Goal: Task Accomplishment & Management: Manage account settings

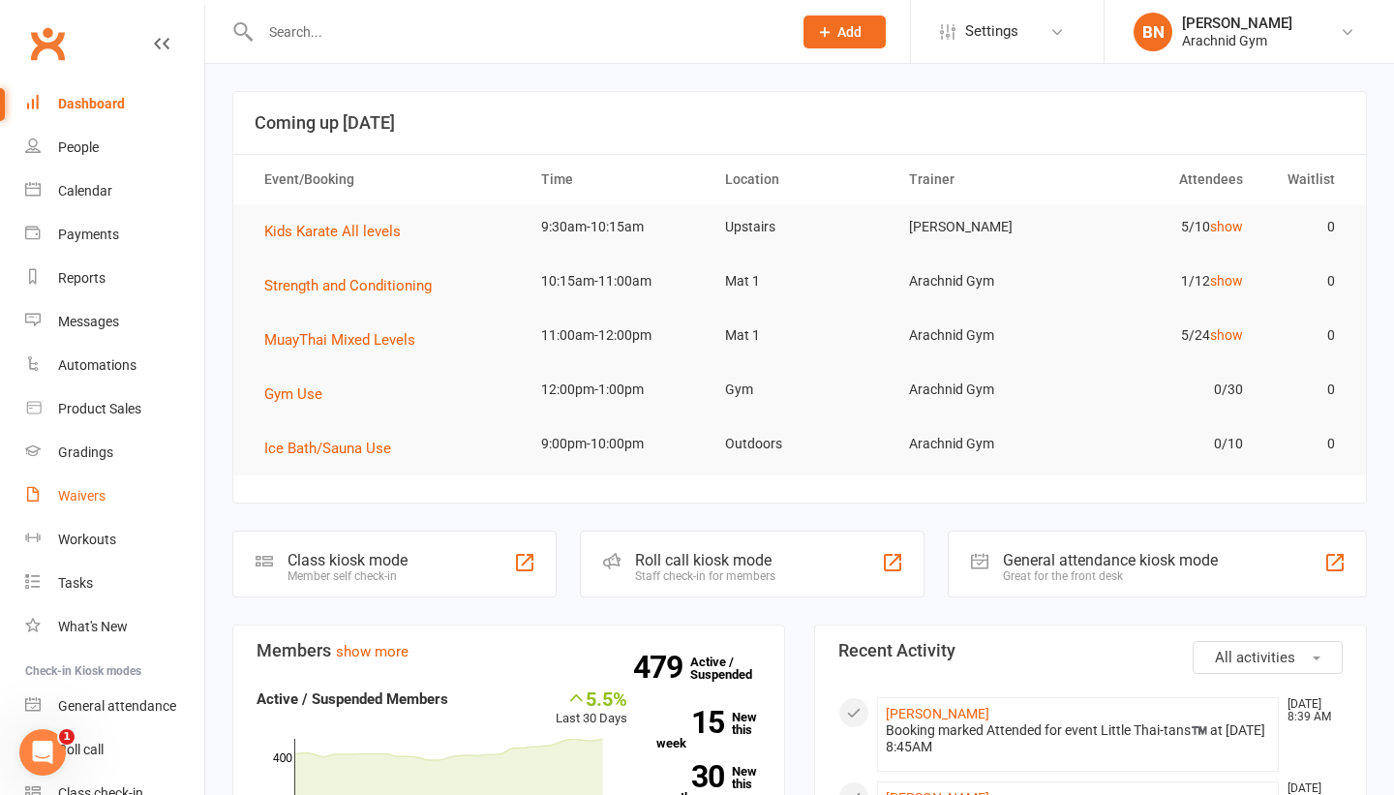
click at [76, 493] on div "Waivers" at bounding box center [81, 495] width 47 height 15
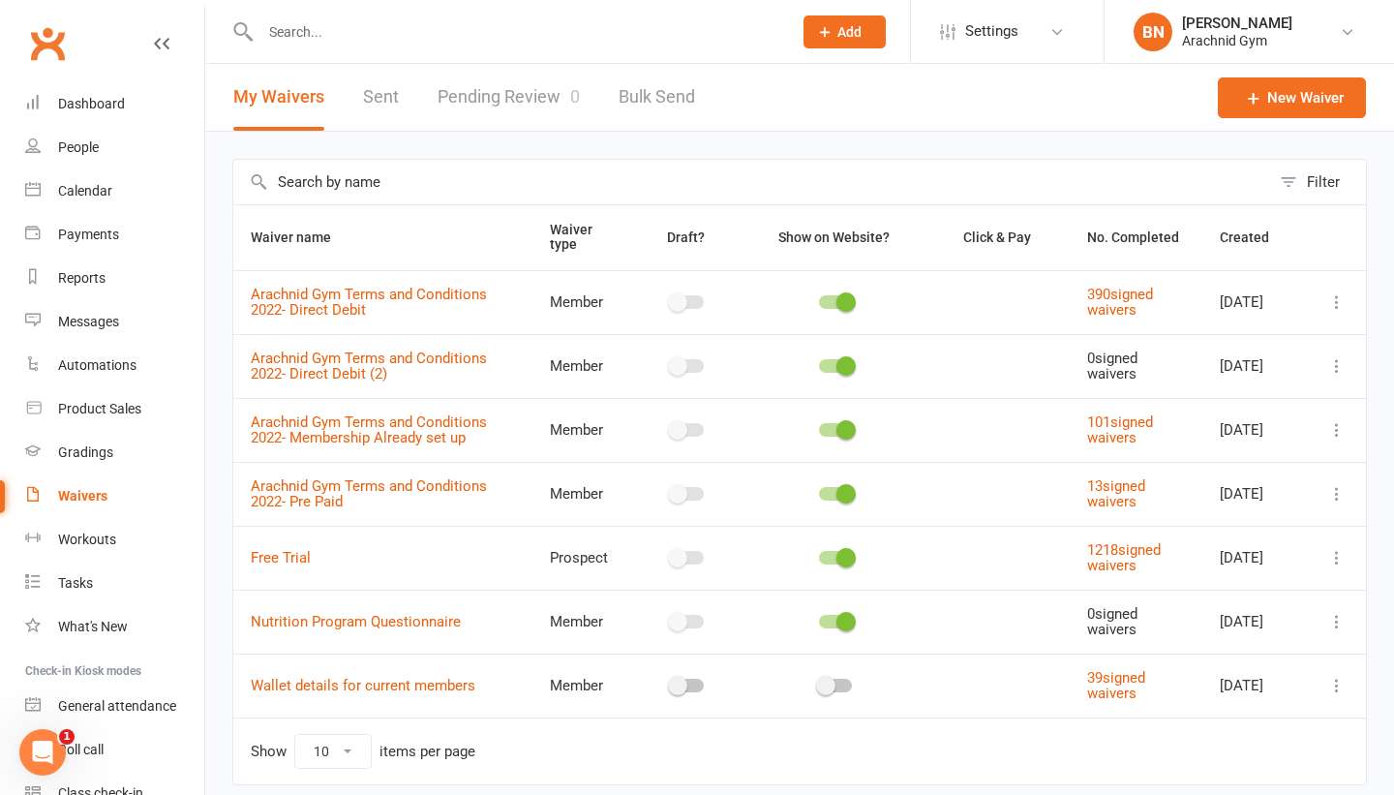
click at [579, 98] on div "My Waivers Sent Pending Review 0 Bulk Send" at bounding box center [464, 97] width 518 height 67
click at [556, 97] on link "Pending Review 0" at bounding box center [509, 97] width 142 height 67
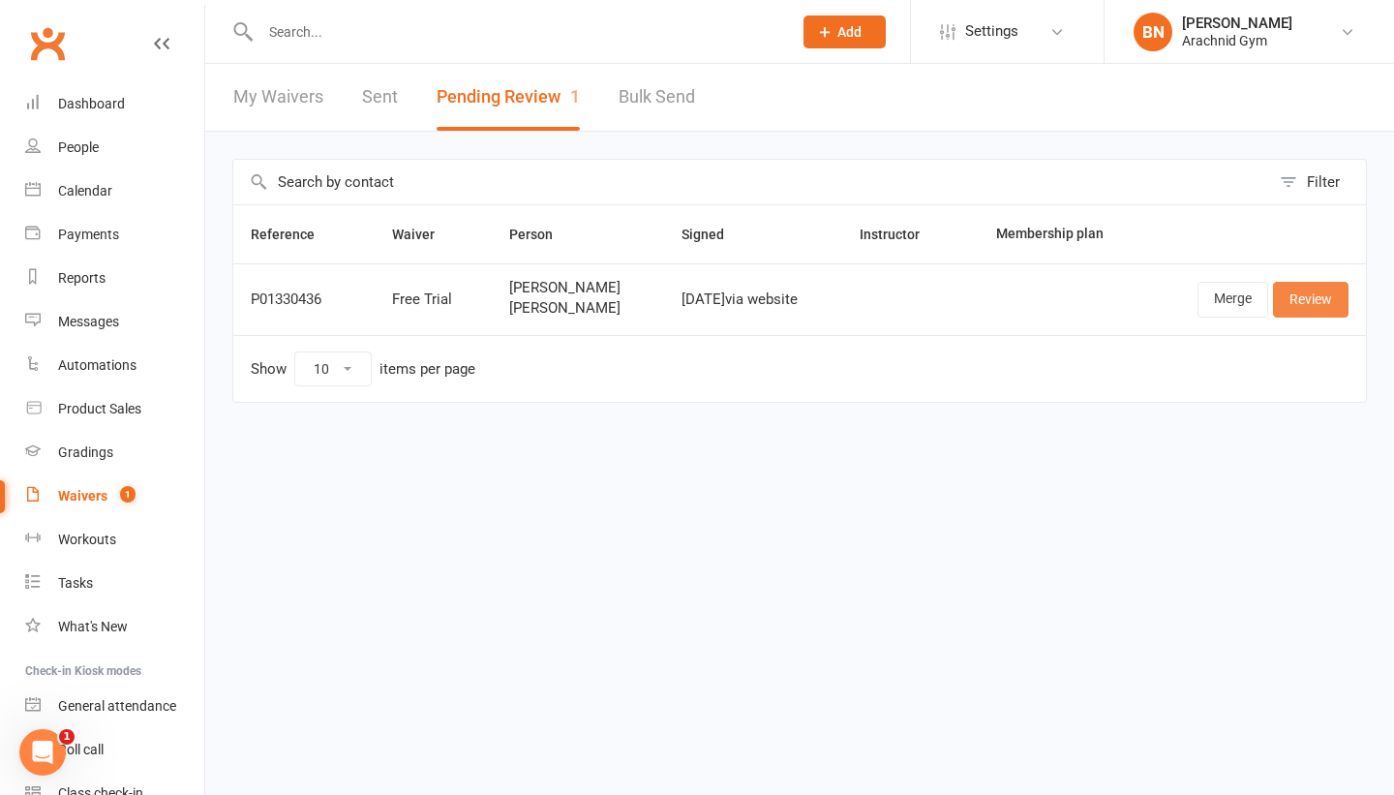
click at [1284, 294] on link "Review" at bounding box center [1311, 299] width 76 height 35
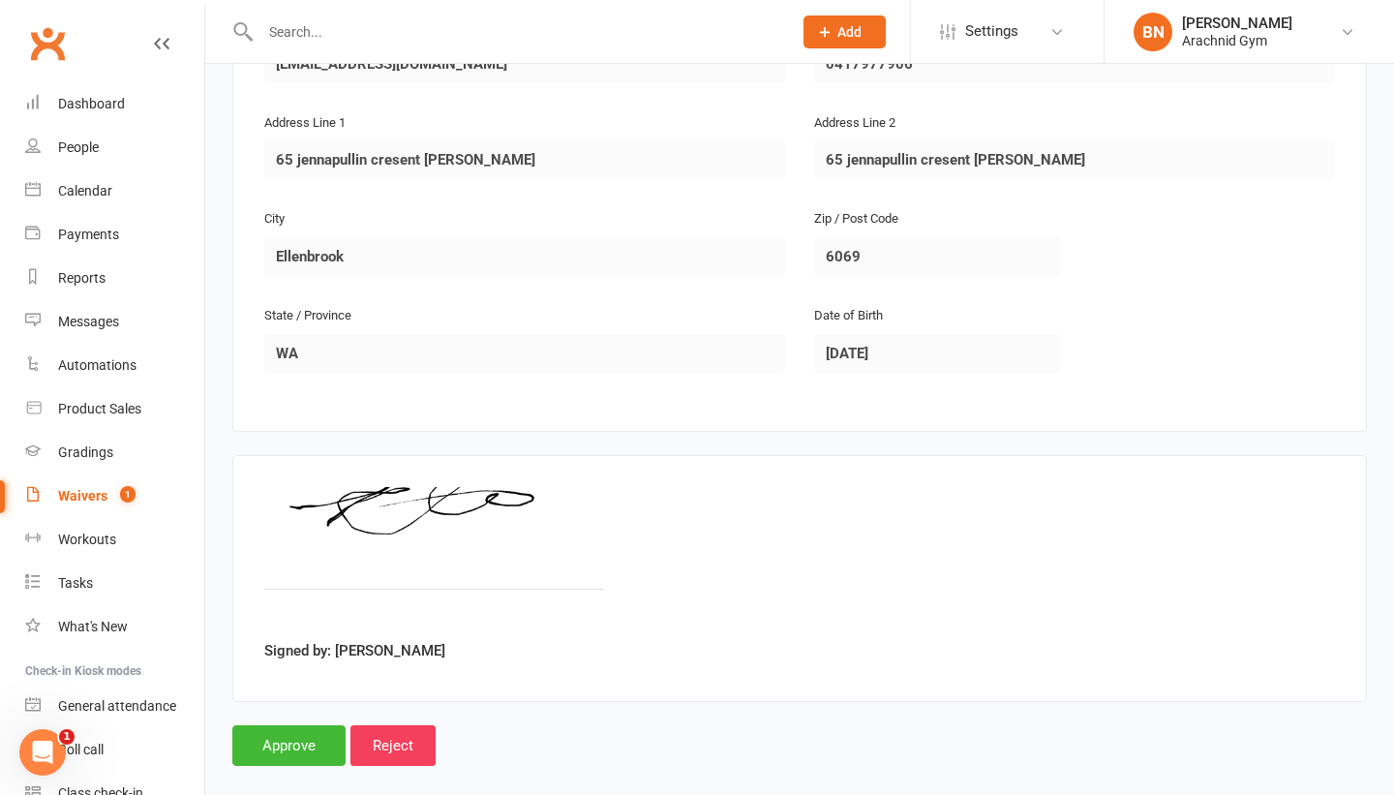
scroll to position [1260, 0]
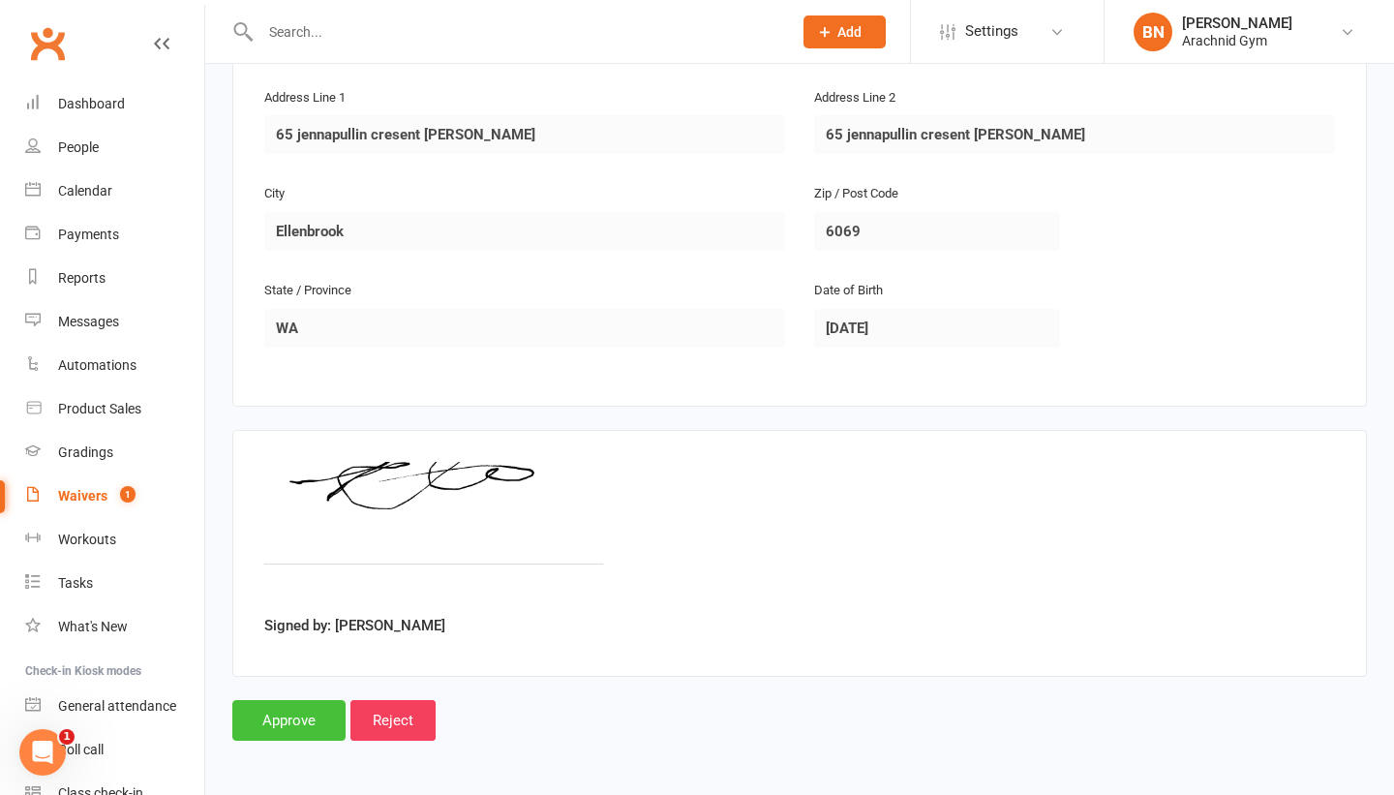
click at [309, 725] on input "Approve" at bounding box center [288, 720] width 113 height 41
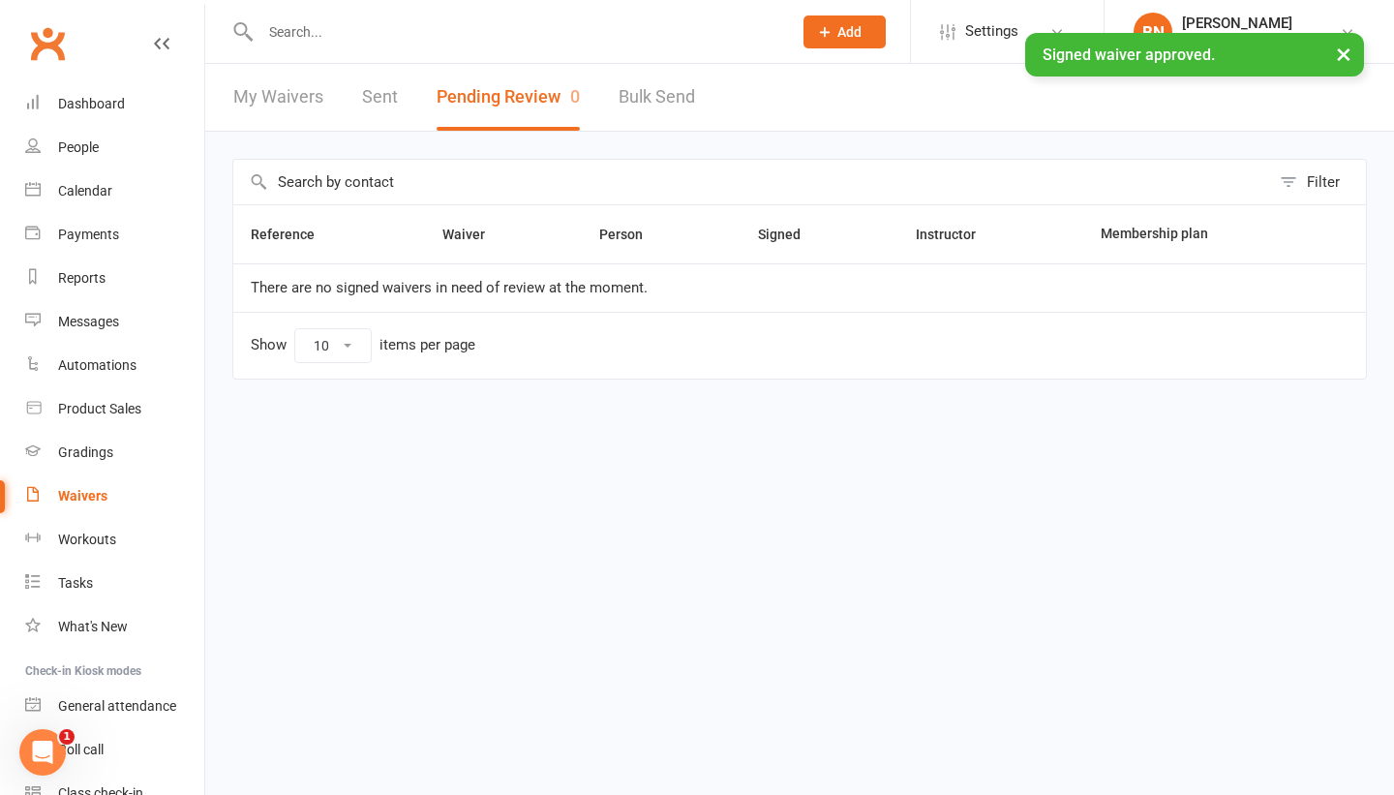
click at [394, 24] on input "text" at bounding box center [517, 31] width 524 height 27
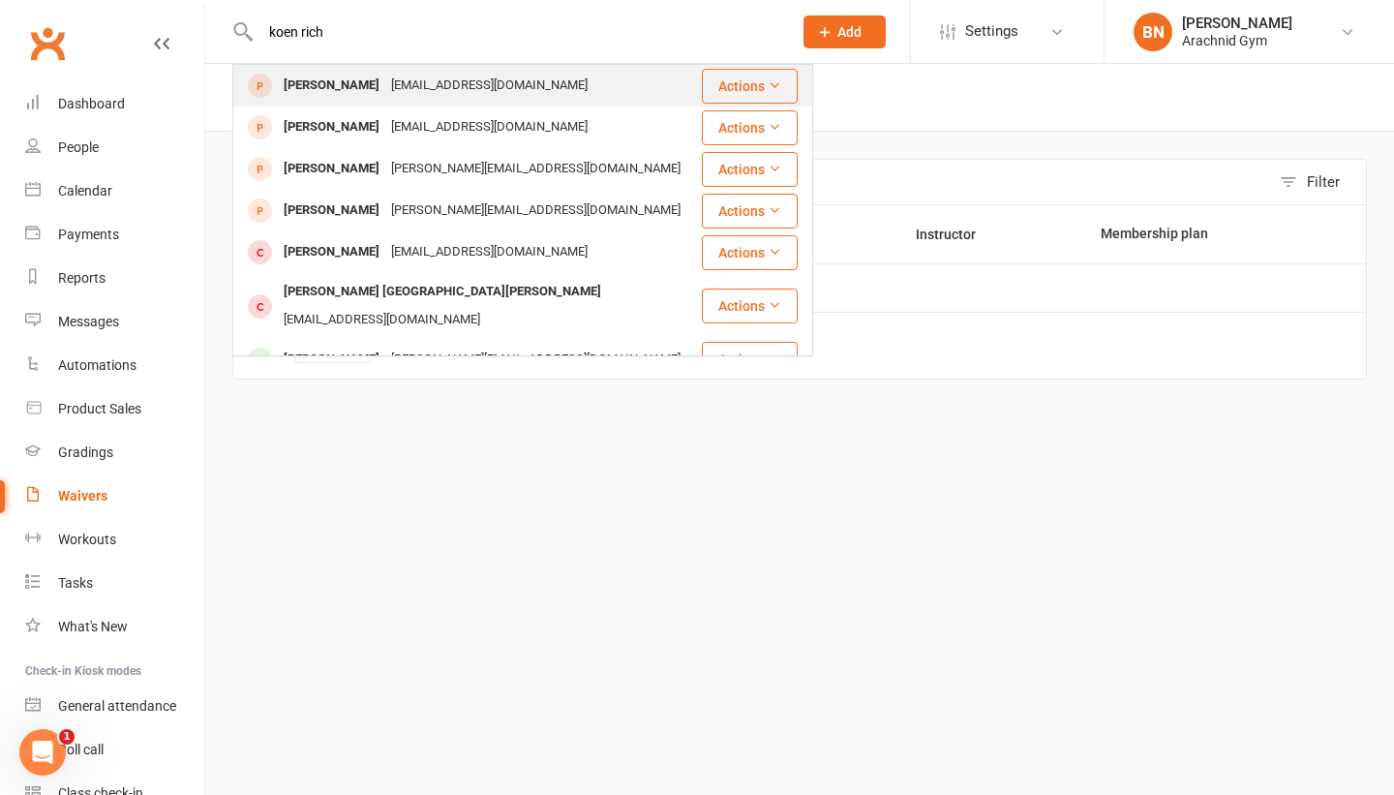
type input "koen rich"
click at [343, 89] on div "[PERSON_NAME]" at bounding box center [331, 86] width 107 height 28
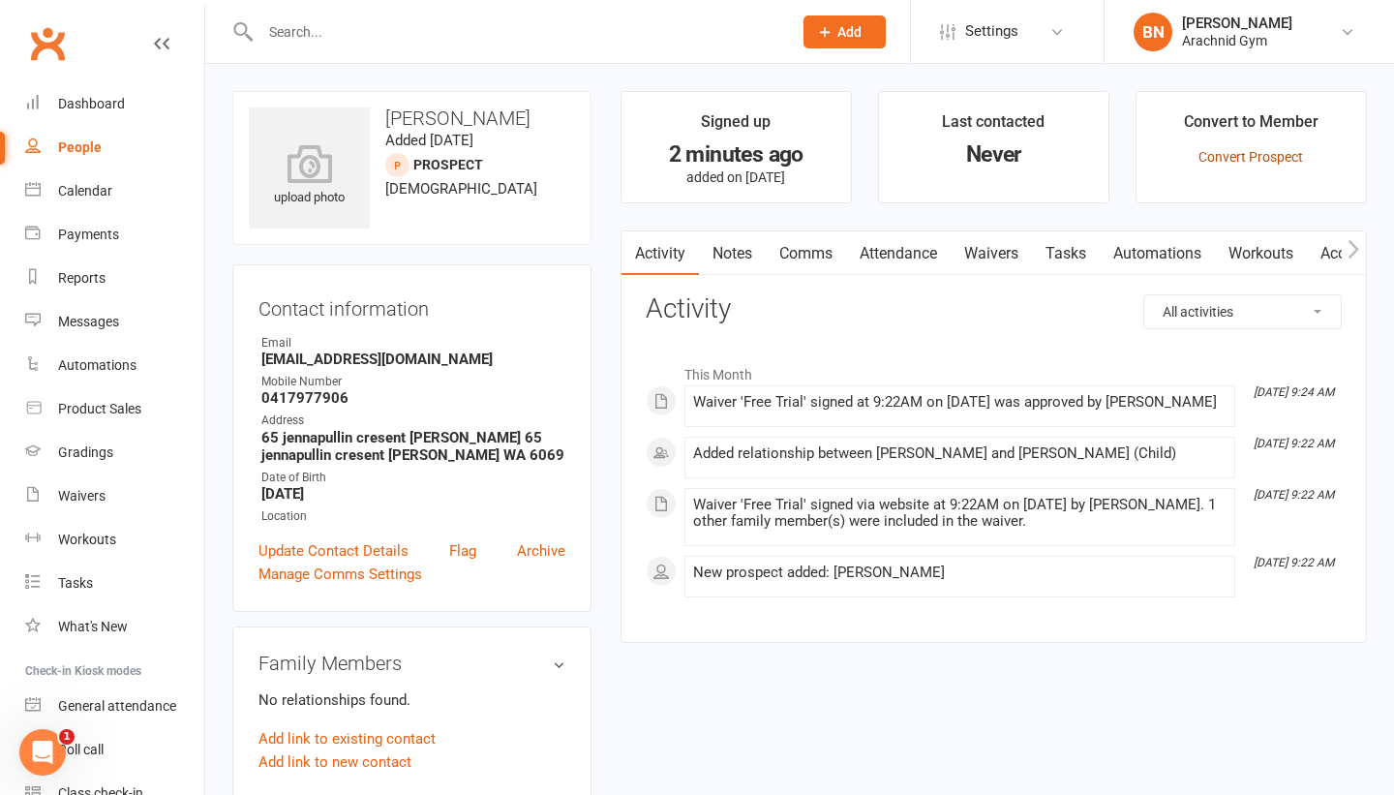
click at [1232, 156] on link "Convert Prospect" at bounding box center [1251, 156] width 105 height 15
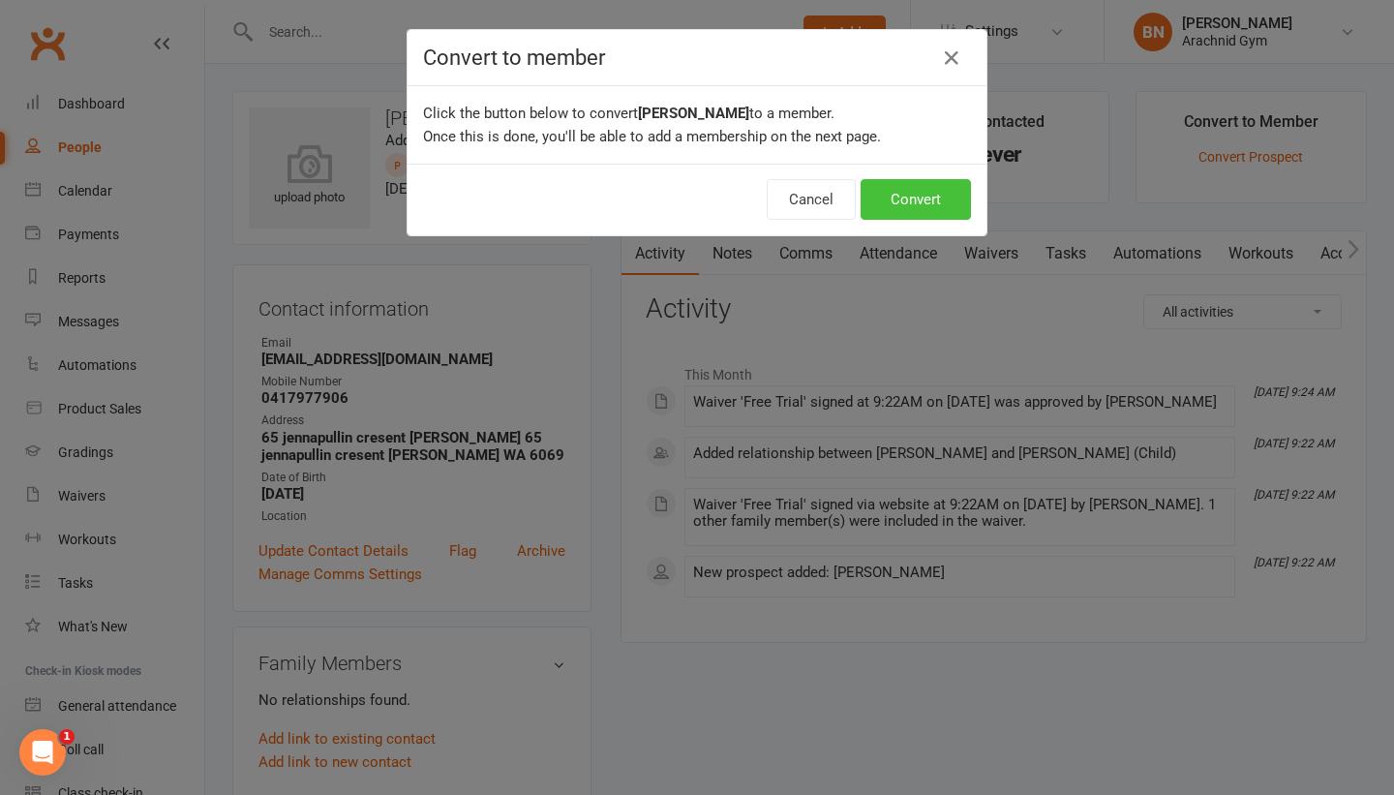
click at [918, 194] on button "Convert" at bounding box center [916, 199] width 110 height 41
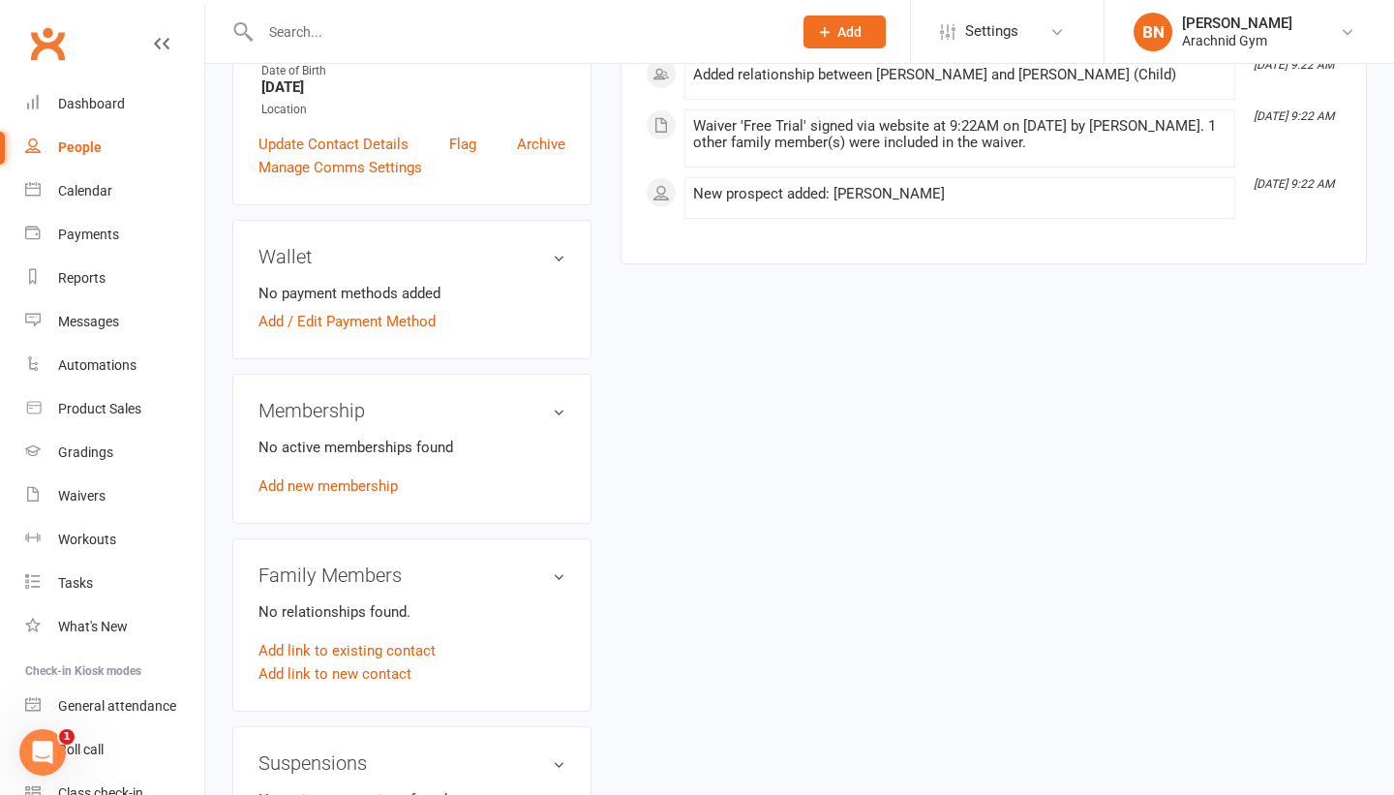
scroll to position [473, 0]
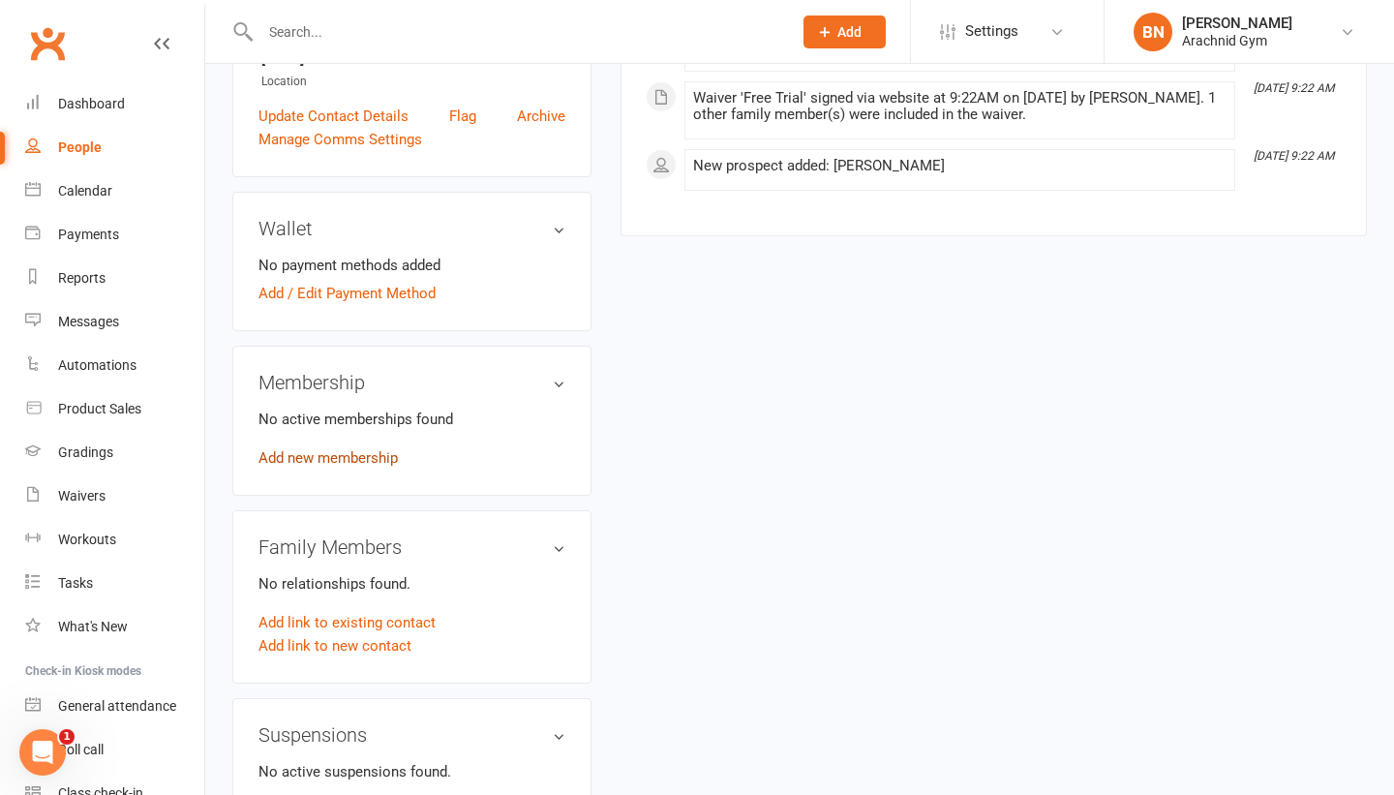
click at [367, 467] on link "Add new membership" at bounding box center [328, 457] width 139 height 17
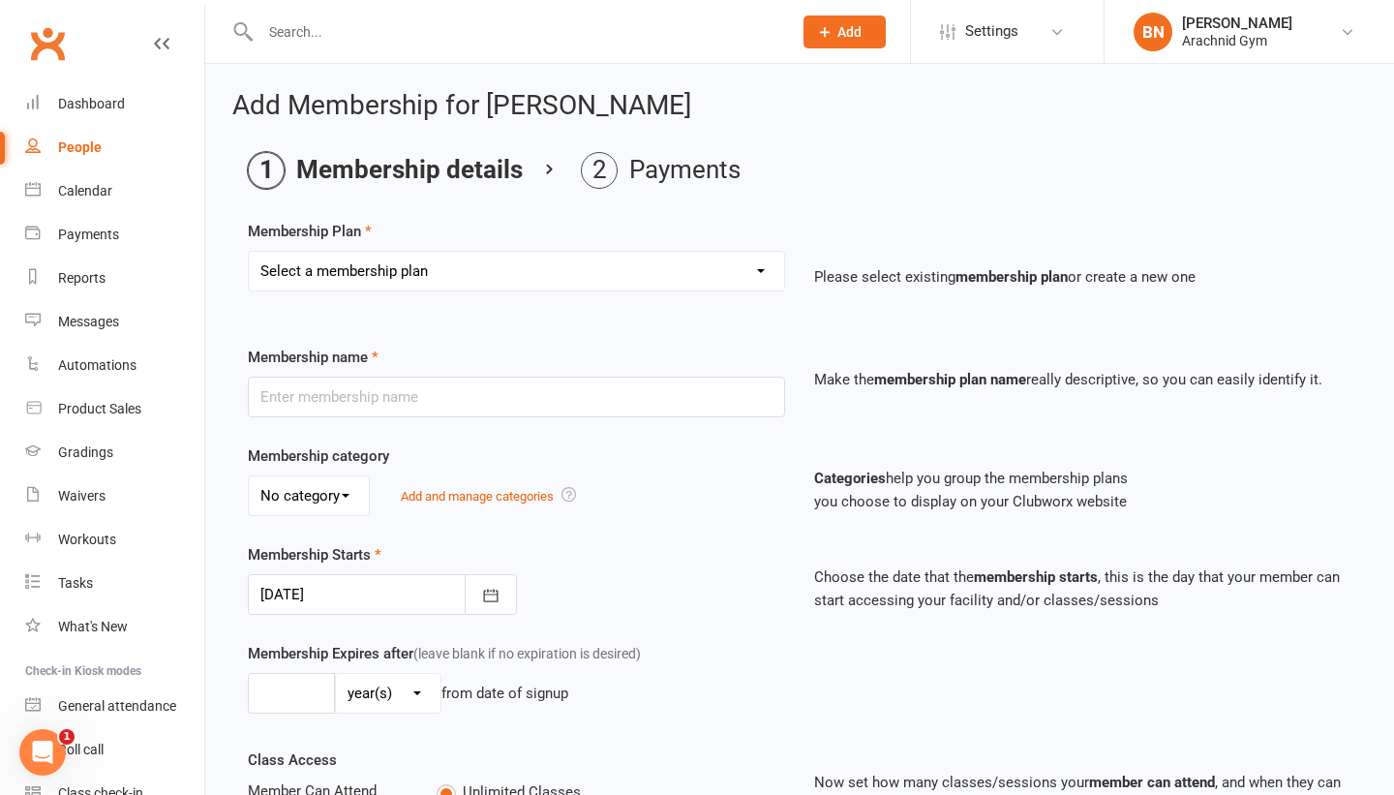
click at [531, 274] on select "Select a membership plan Create new Membership Plan Adults Teens 7-12's Under 7…" at bounding box center [516, 271] width 535 height 39
select select "4"
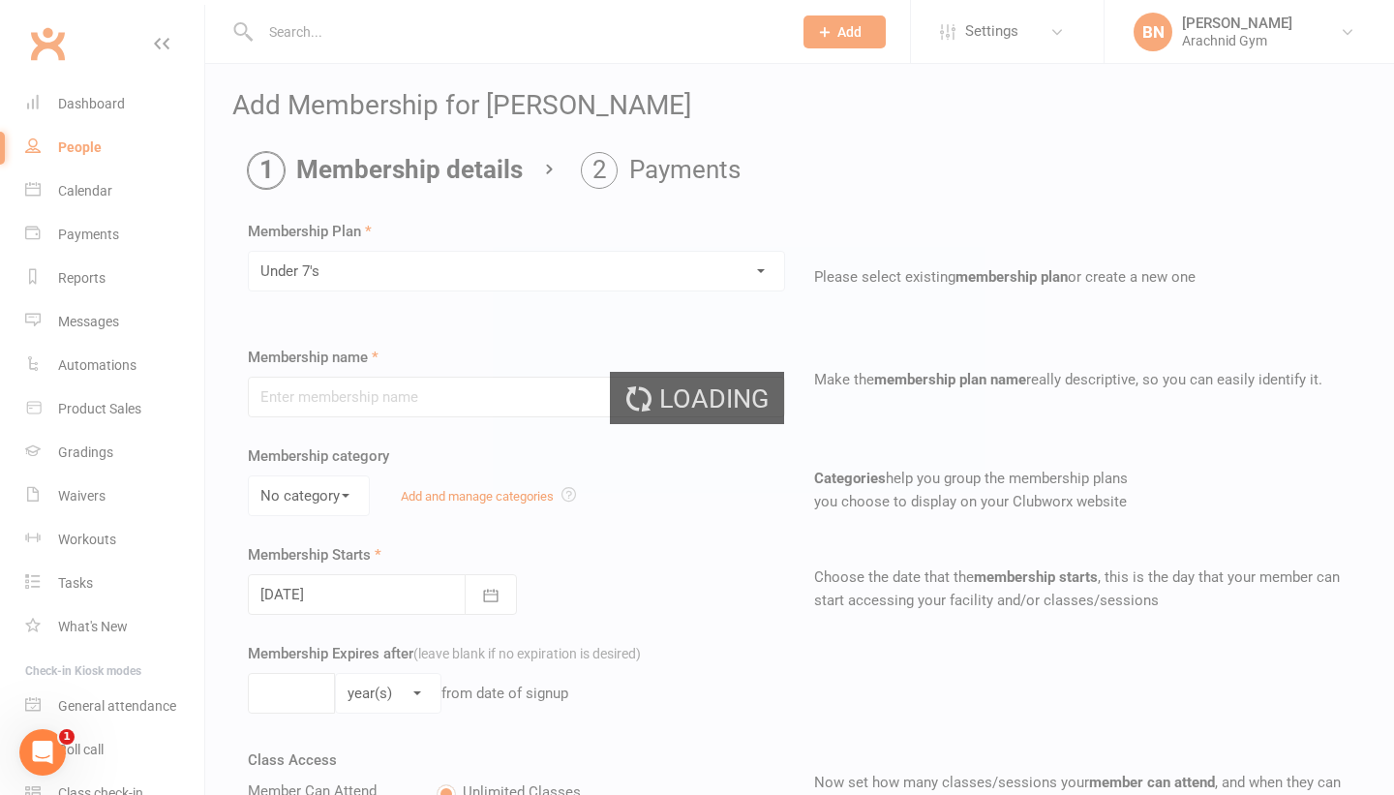
type input "Under 7's"
select select "4"
type input "0"
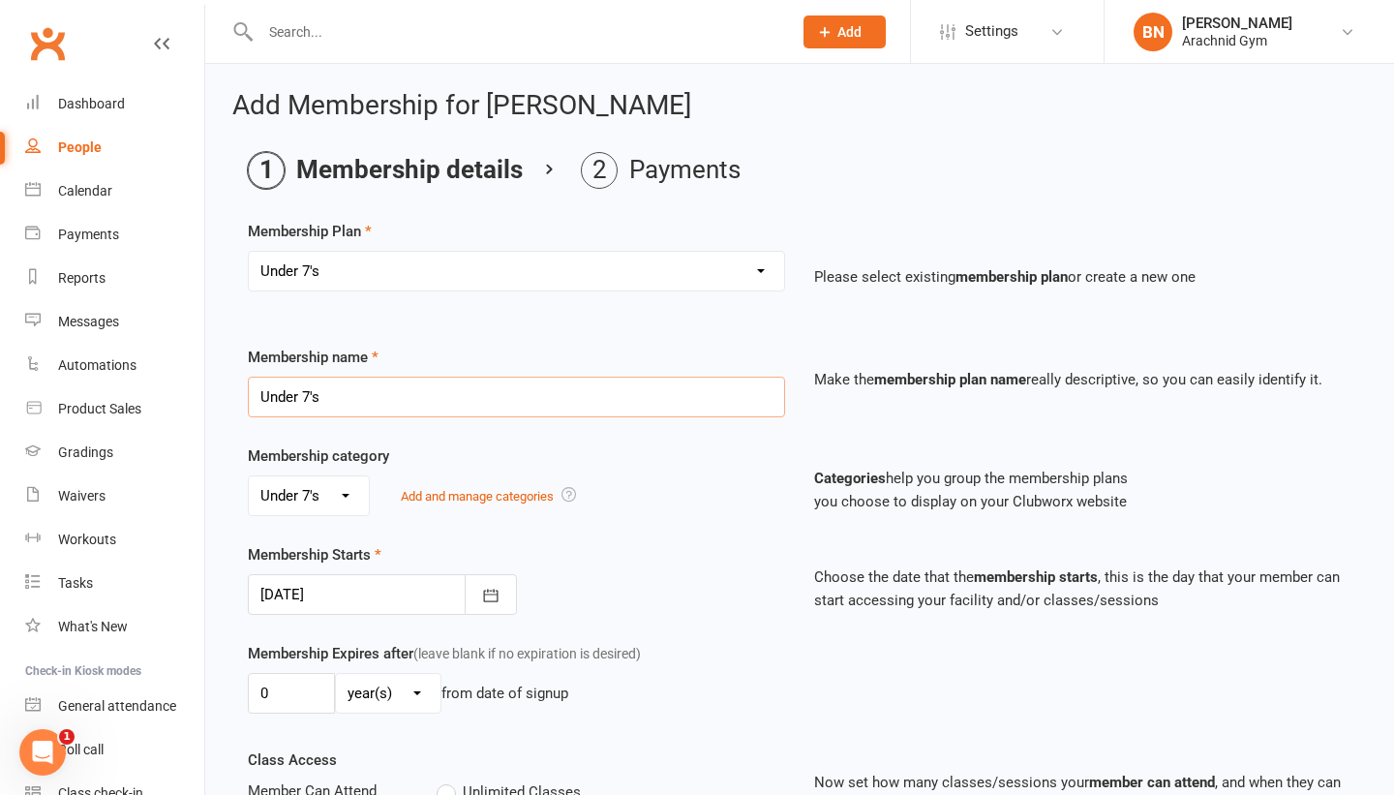
click at [379, 390] on input "Under 7's" at bounding box center [516, 397] width 537 height 41
type input "Under 7's 3 months (up front)"
click at [386, 713] on div "day(s) week(s) month(s) year(s)" at bounding box center [388, 693] width 107 height 41
click at [391, 698] on select "day(s) week(s) month(s) year(s)" at bounding box center [388, 693] width 105 height 39
select select "2"
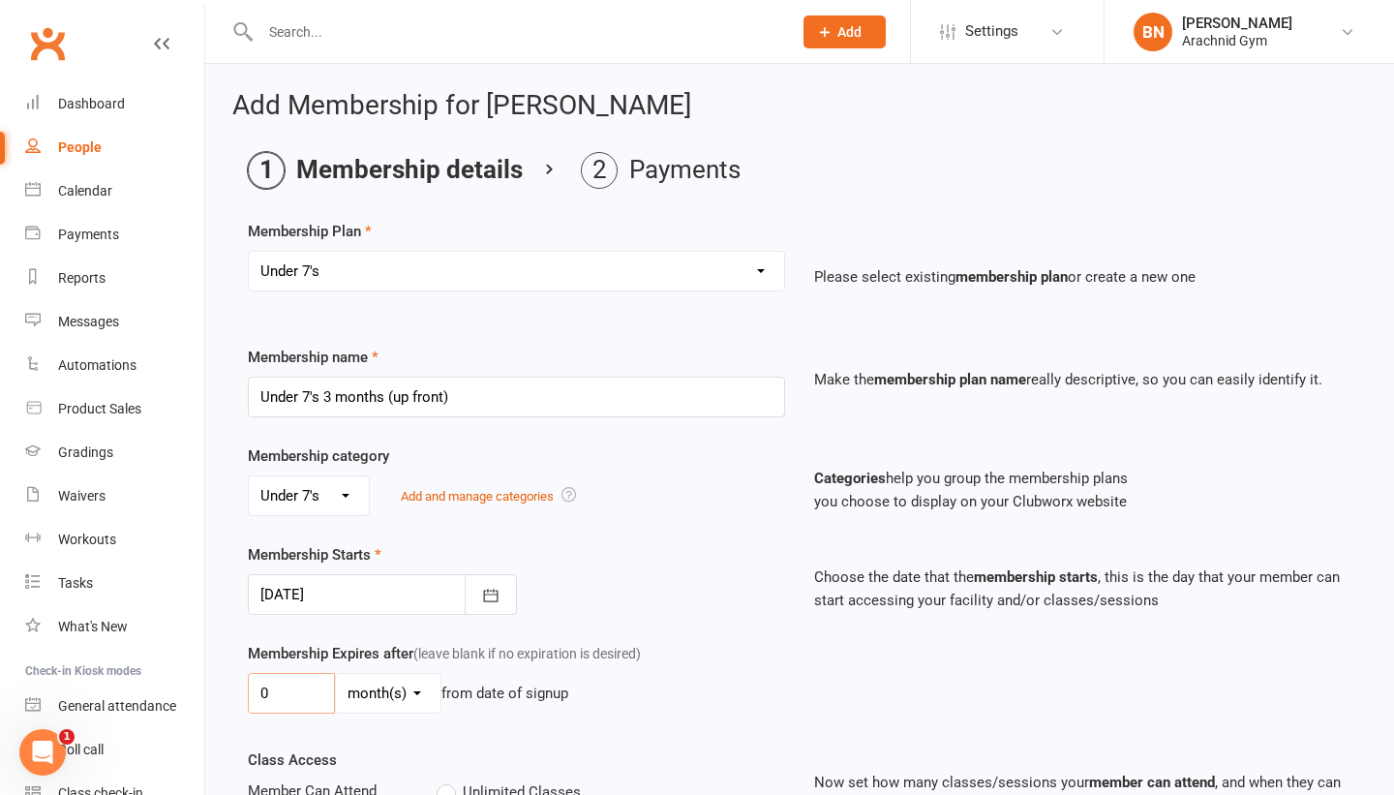
click at [321, 687] on input "0" at bounding box center [291, 693] width 87 height 41
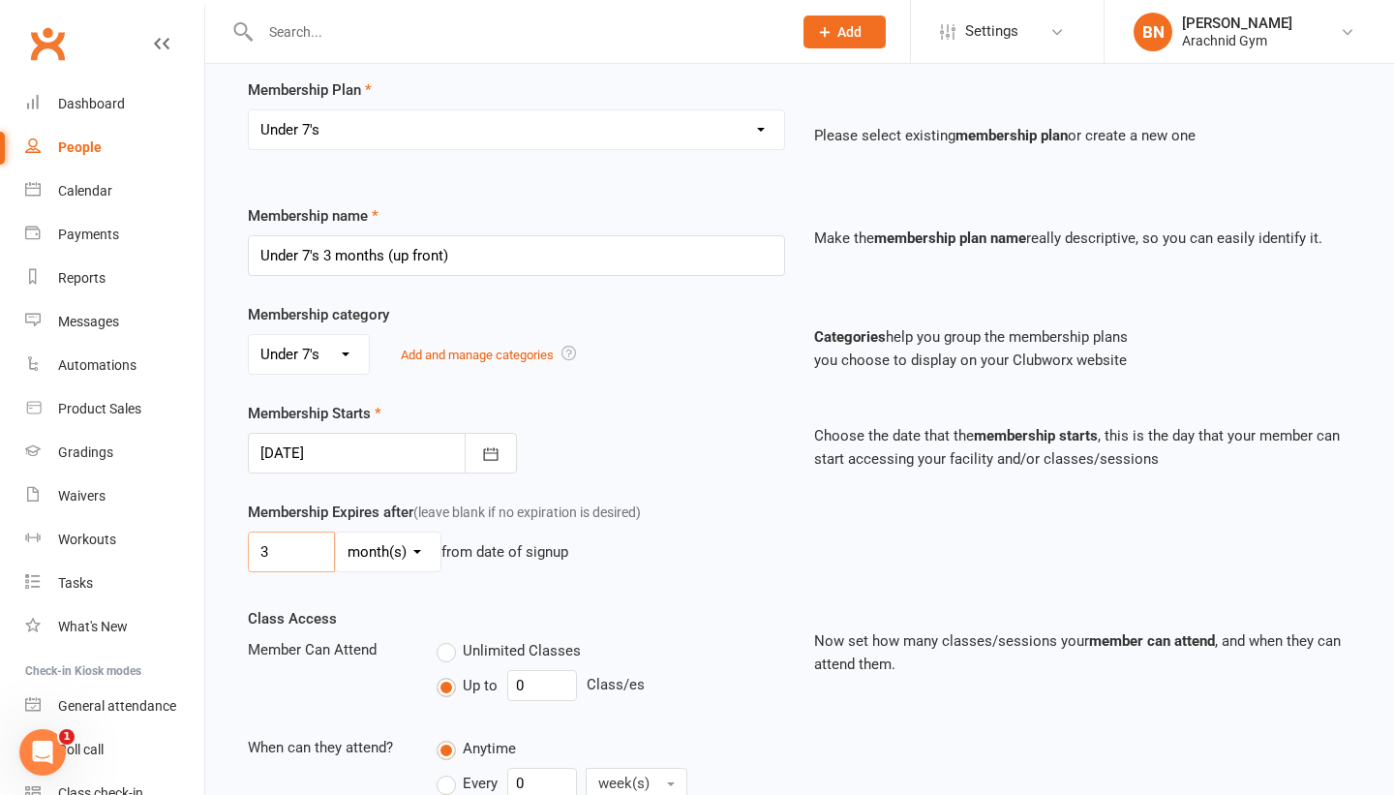
scroll to position [166, 0]
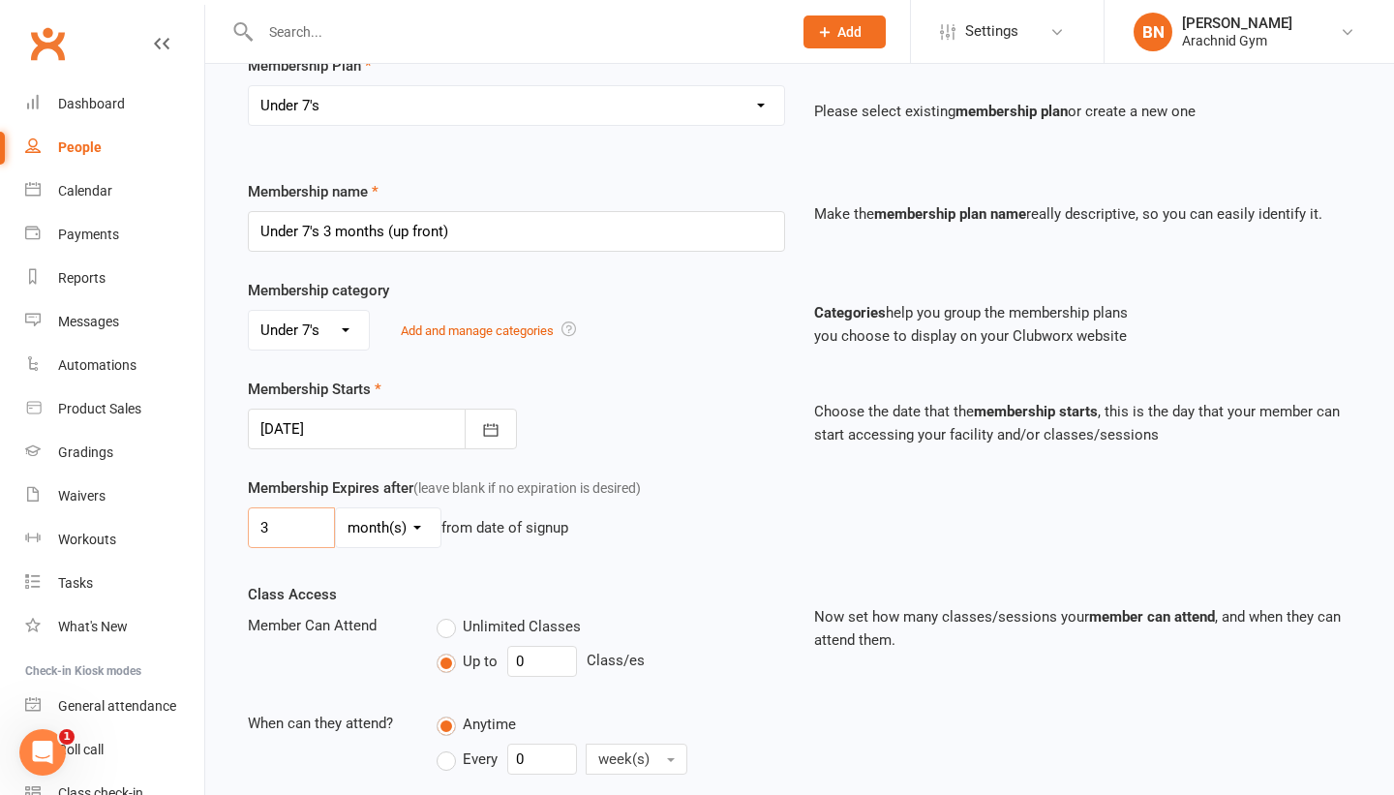
type input "3"
click at [558, 657] on input "0" at bounding box center [542, 661] width 70 height 31
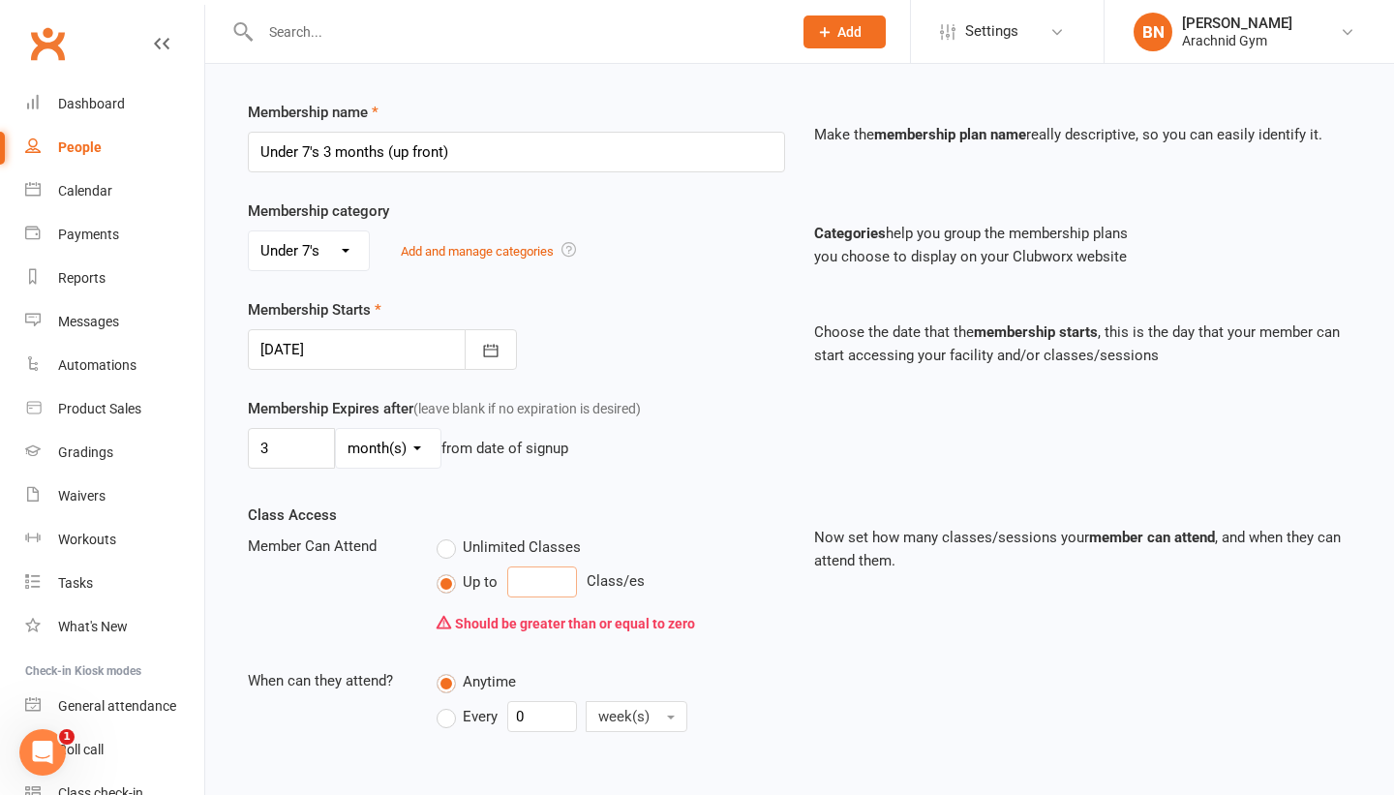
scroll to position [269, 0]
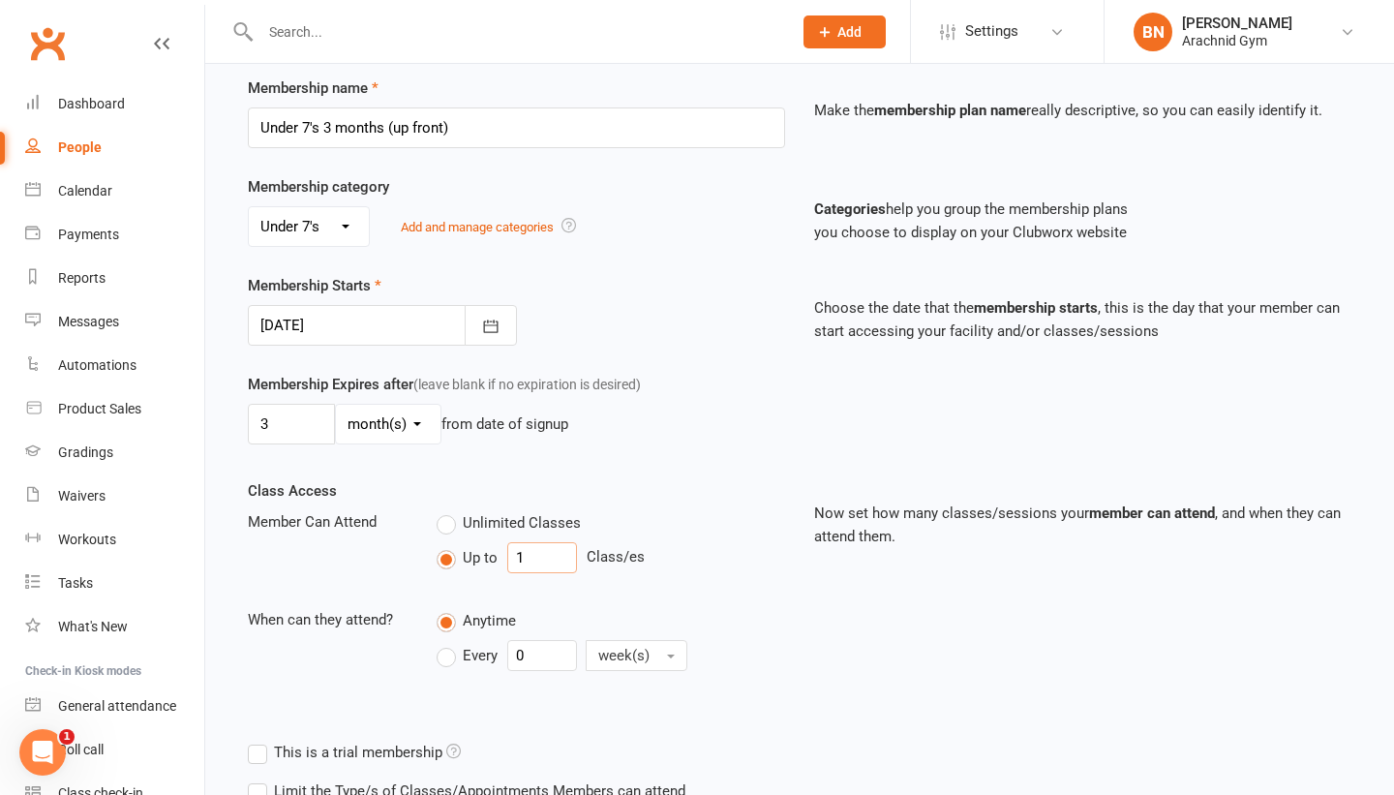
type input "1"
click at [553, 657] on input "0" at bounding box center [542, 655] width 70 height 31
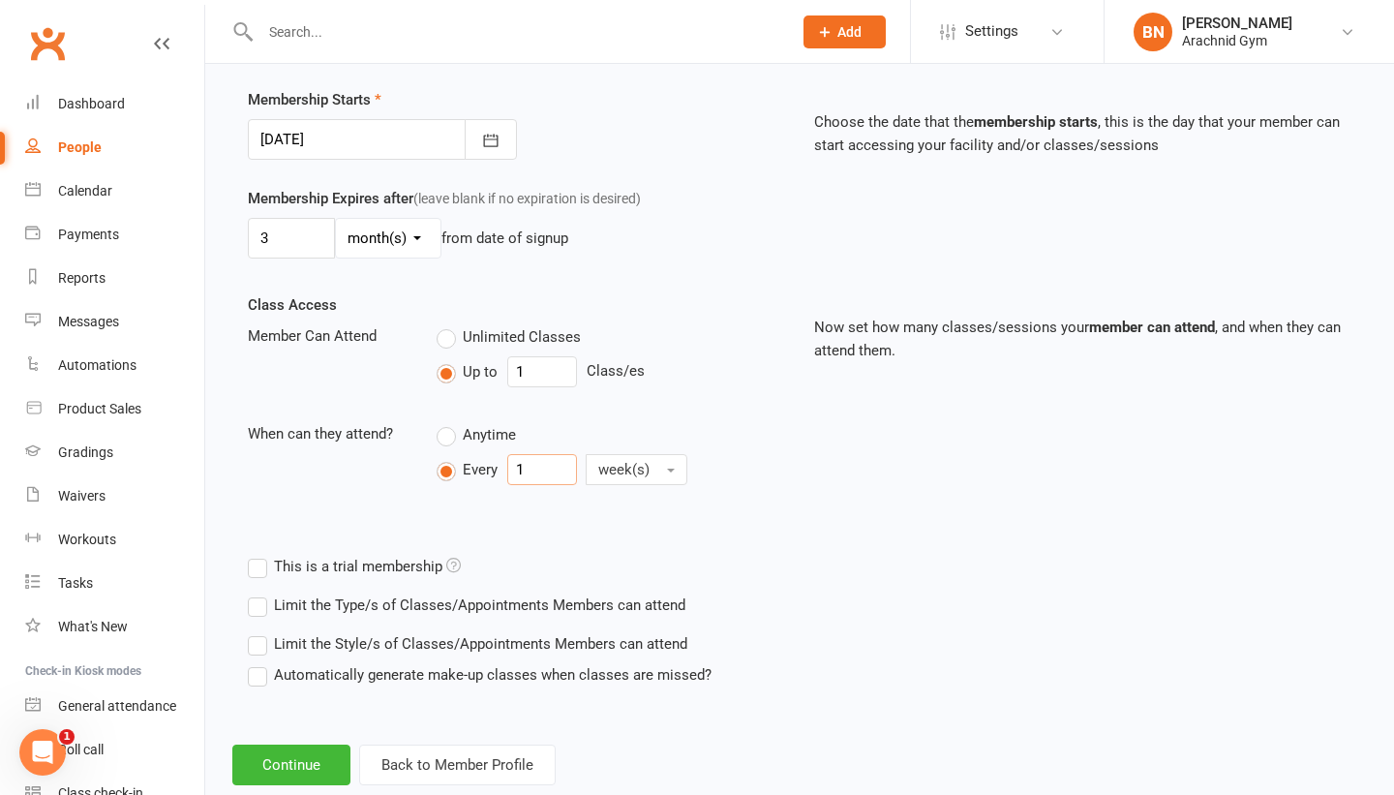
scroll to position [488, 0]
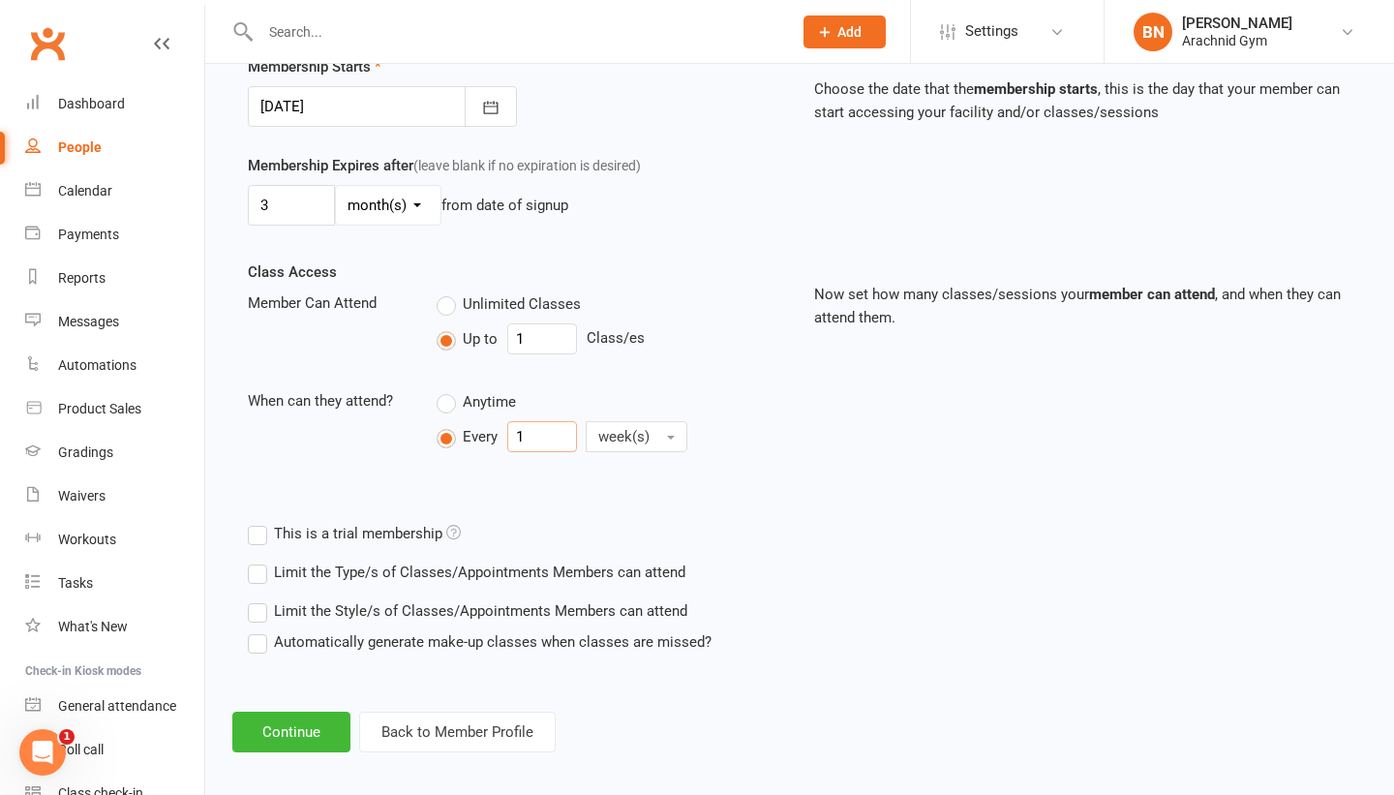
type input "1"
click at [270, 572] on label "Limit the Type/s of Classes/Appointments Members can attend" at bounding box center [467, 572] width 438 height 23
click at [260, 561] on input "Limit the Type/s of Classes/Appointments Members can attend" at bounding box center [254, 561] width 13 height 0
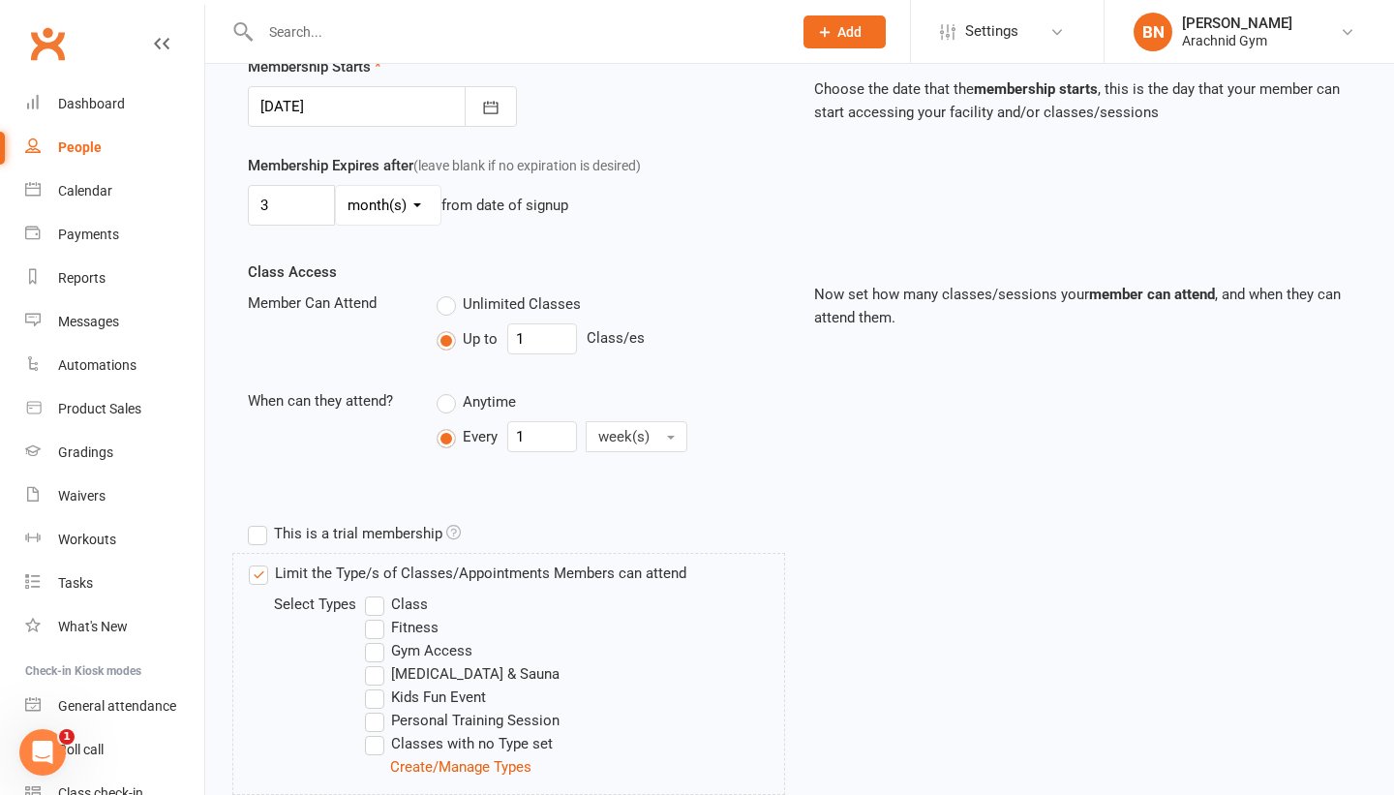
click at [372, 606] on label "Class" at bounding box center [396, 604] width 63 height 23
click at [372, 593] on input "Class" at bounding box center [371, 593] width 13 height 0
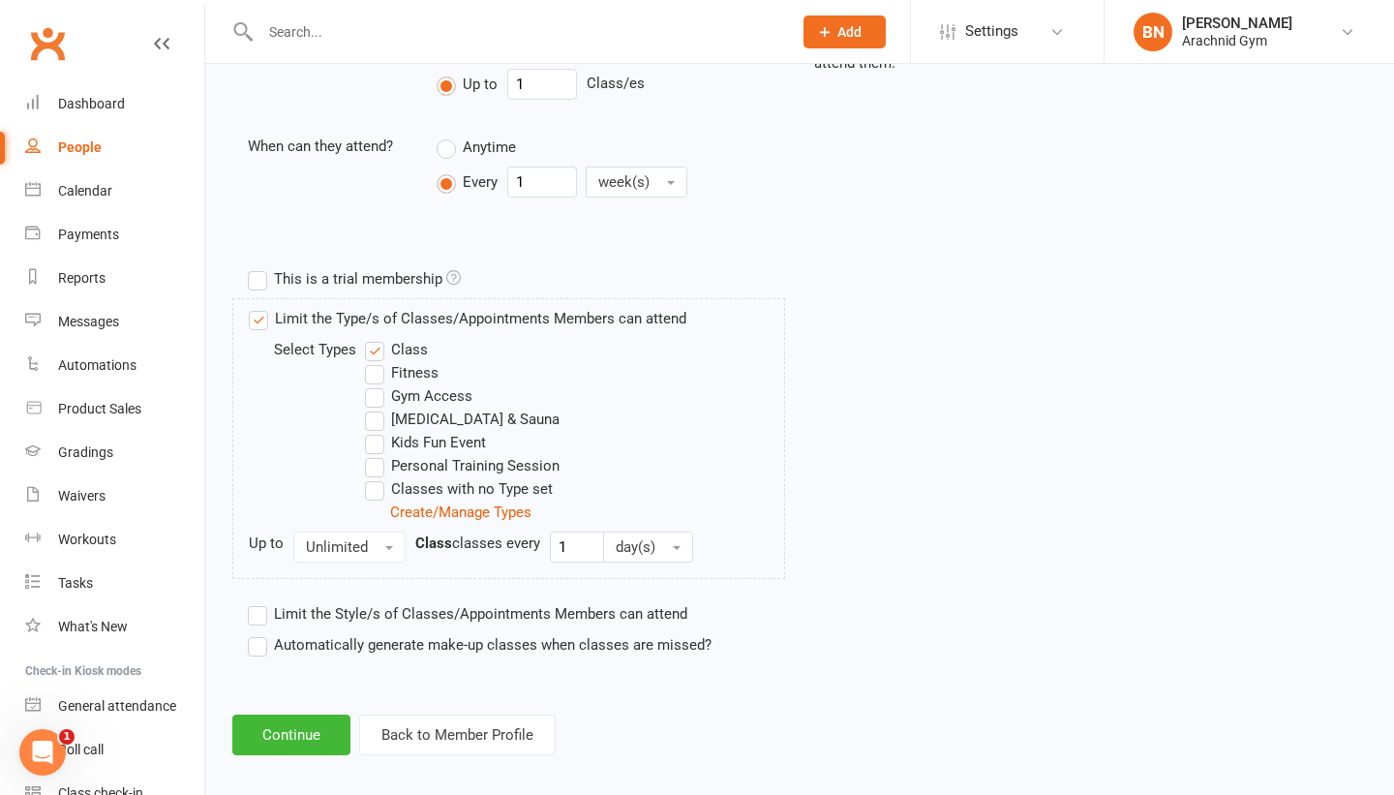
scroll to position [756, 0]
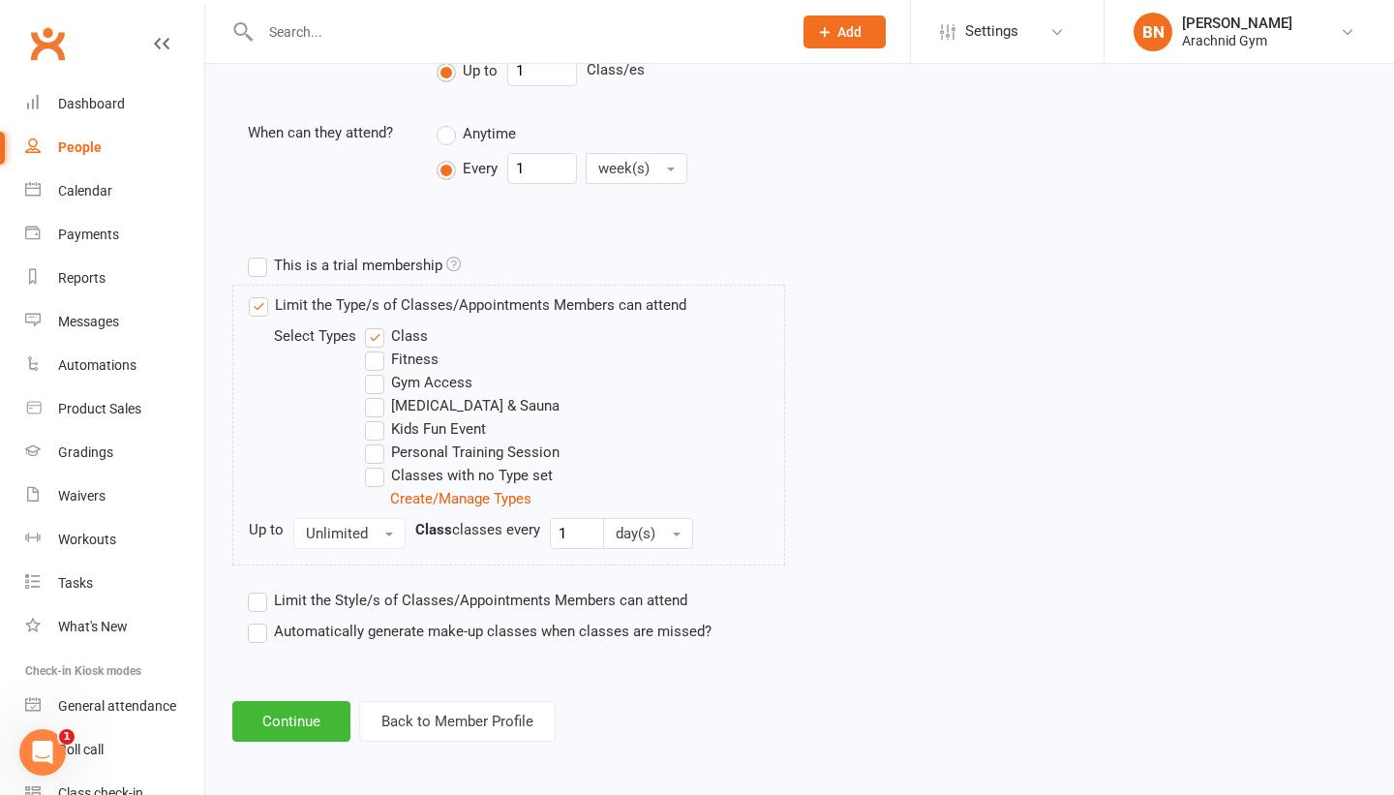
click at [259, 602] on label "Limit the Style/s of Classes/Appointments Members can attend" at bounding box center [468, 600] width 440 height 23
click at [259, 589] on input "Limit the Style/s of Classes/Appointments Members can attend" at bounding box center [254, 589] width 13 height 0
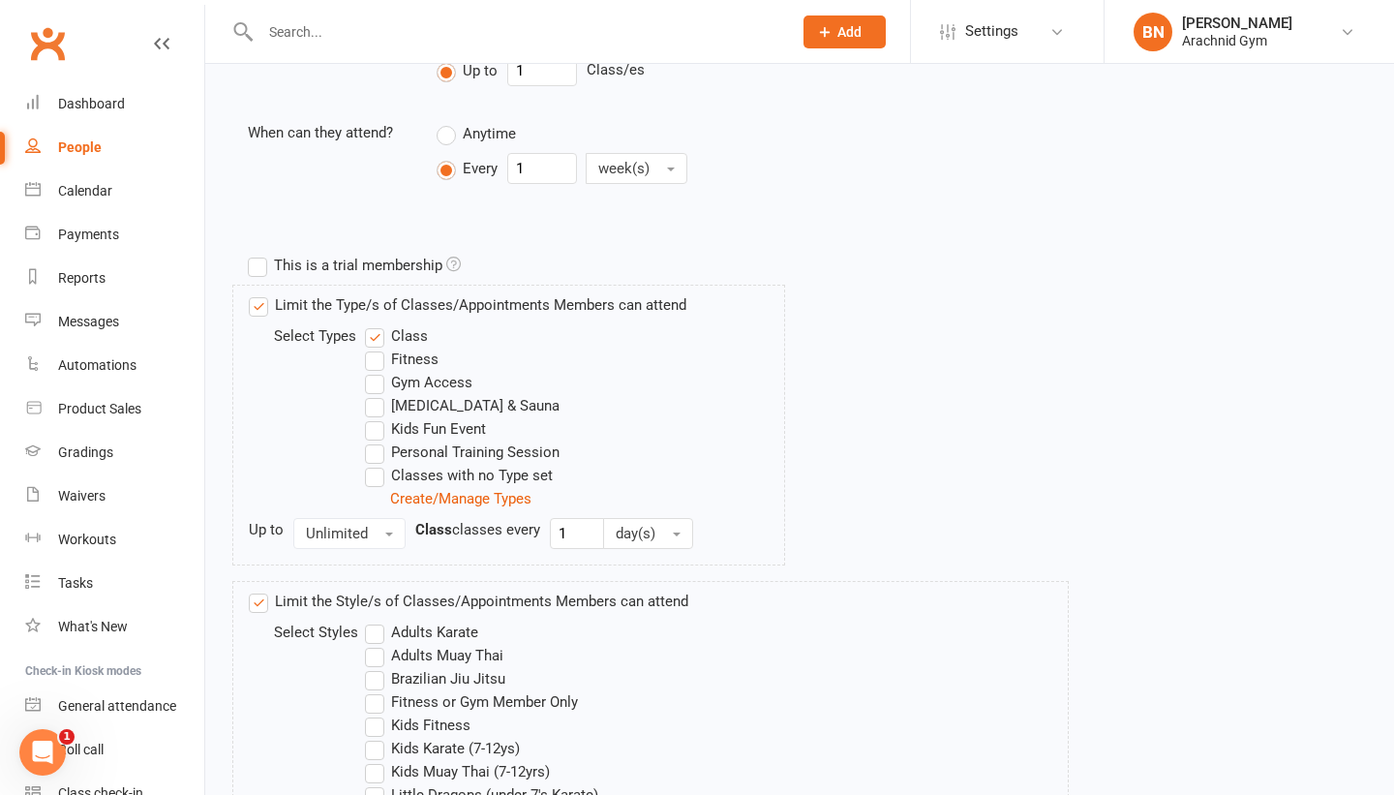
scroll to position [1053, 0]
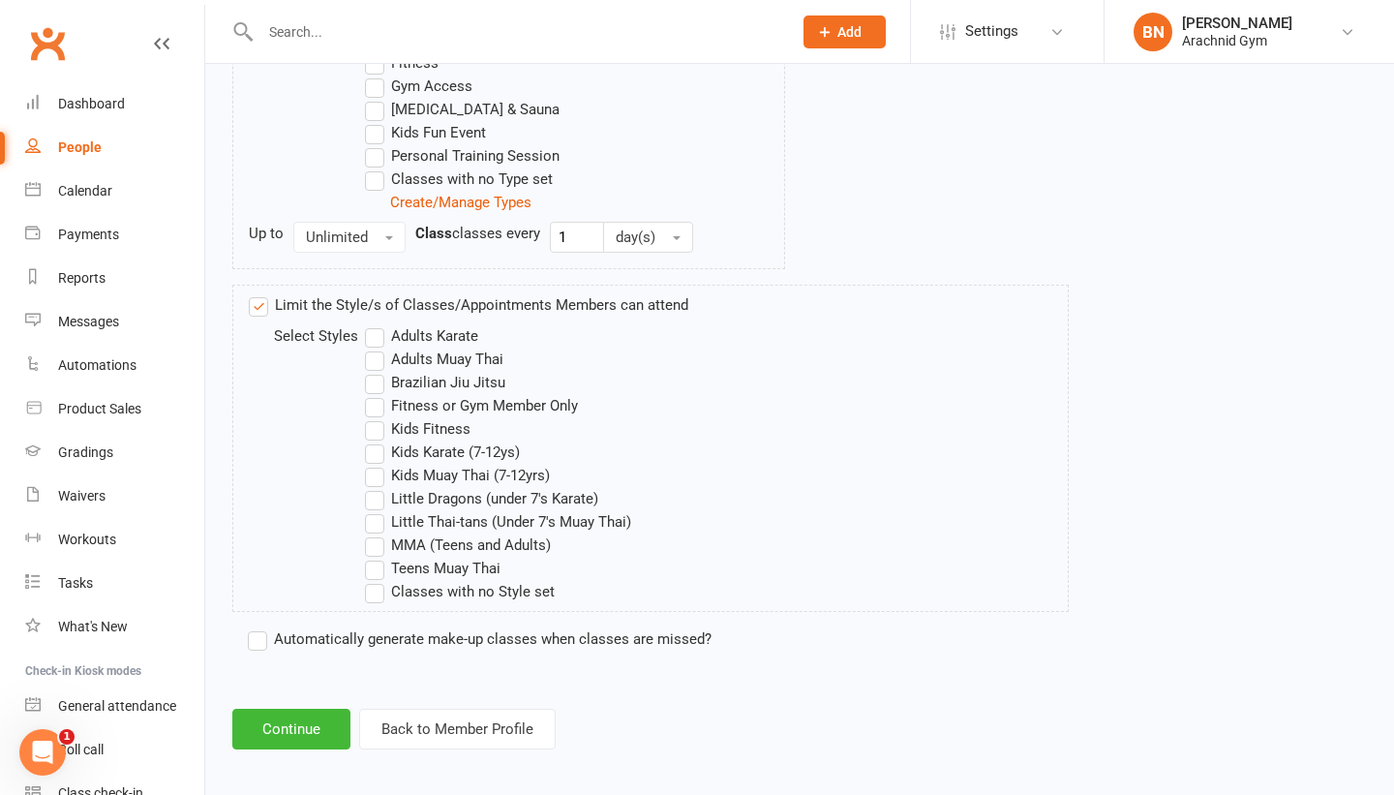
click at [378, 523] on label "Little Thai-tans (Under 7's Muay Thai)" at bounding box center [498, 521] width 266 height 23
click at [378, 510] on input "Little Thai-tans (Under 7's Muay Thai)" at bounding box center [371, 510] width 13 height 0
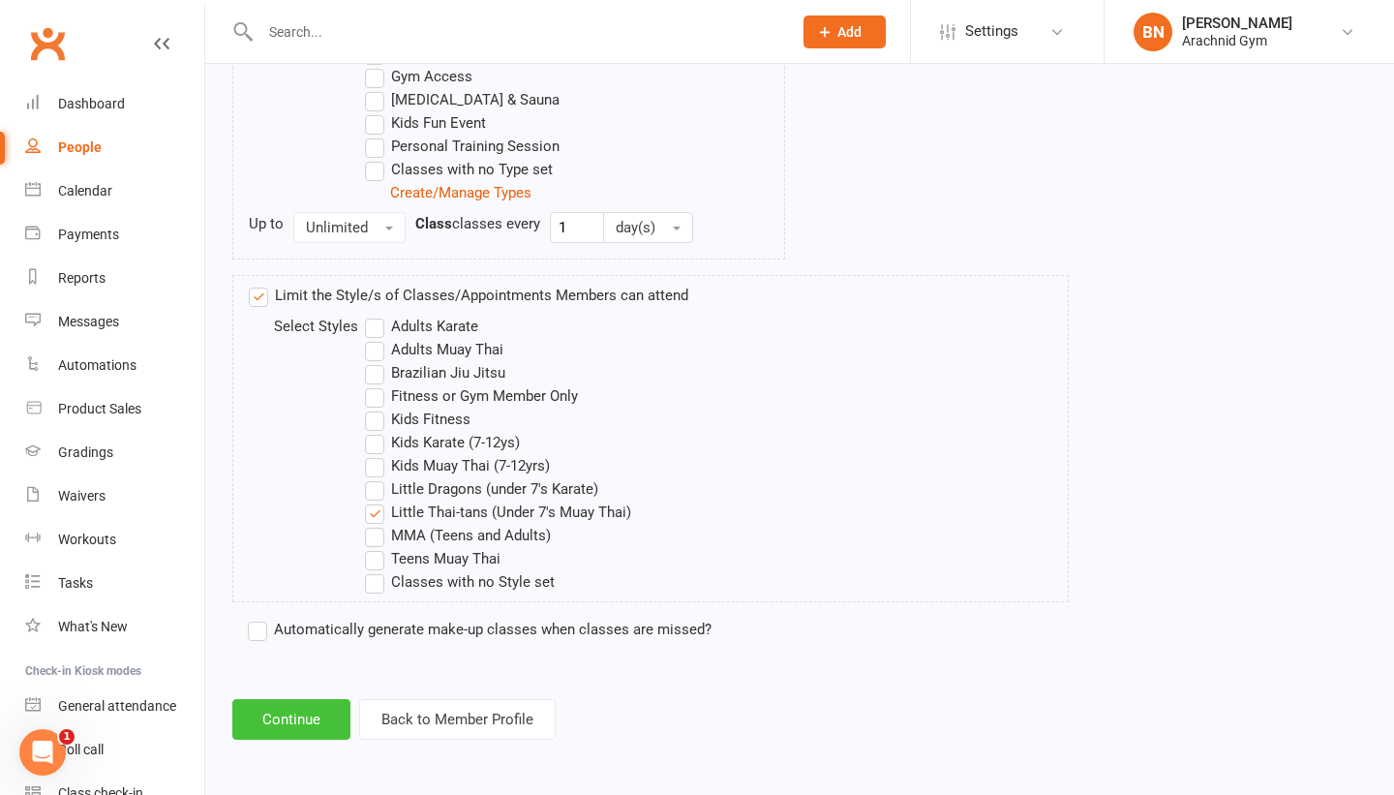
click at [304, 723] on button "Continue" at bounding box center [291, 719] width 118 height 41
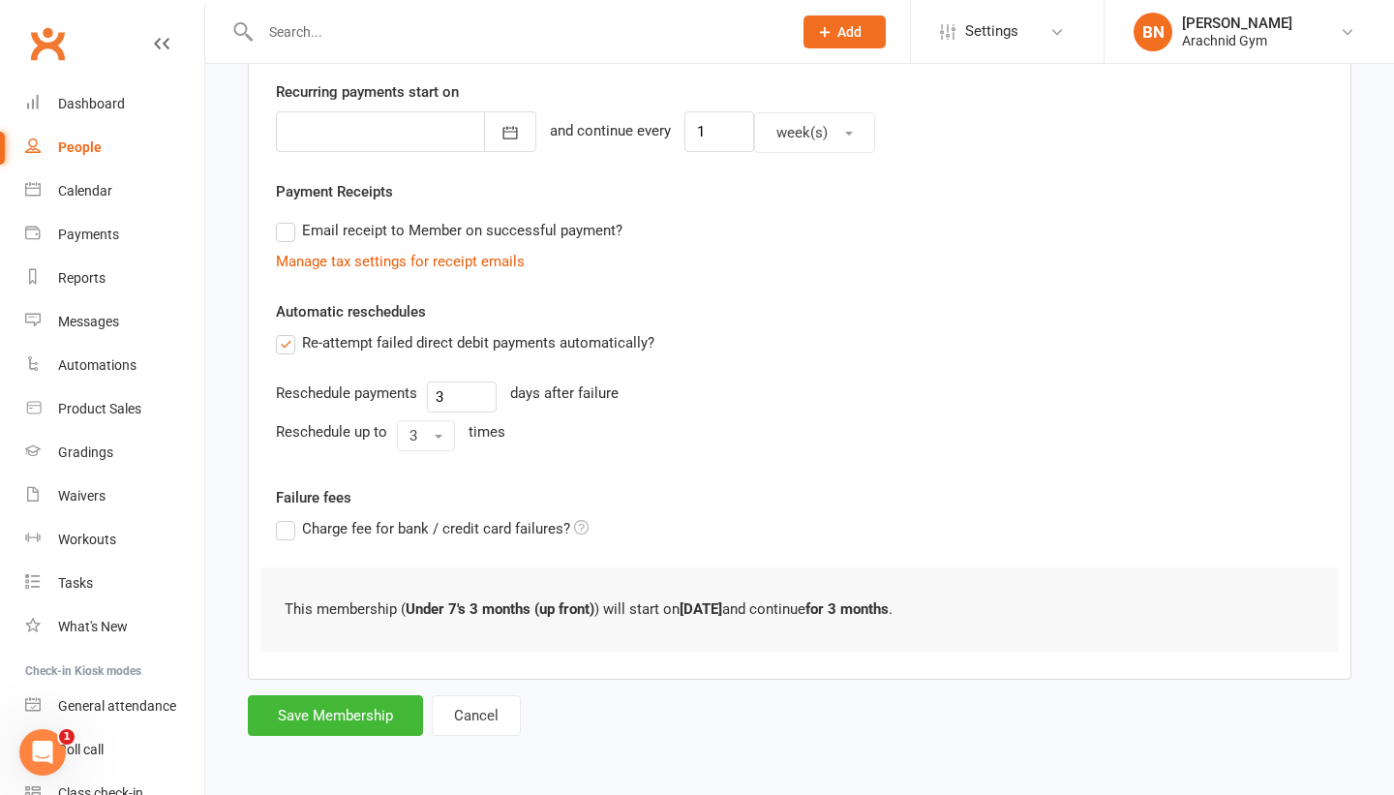
scroll to position [0, 0]
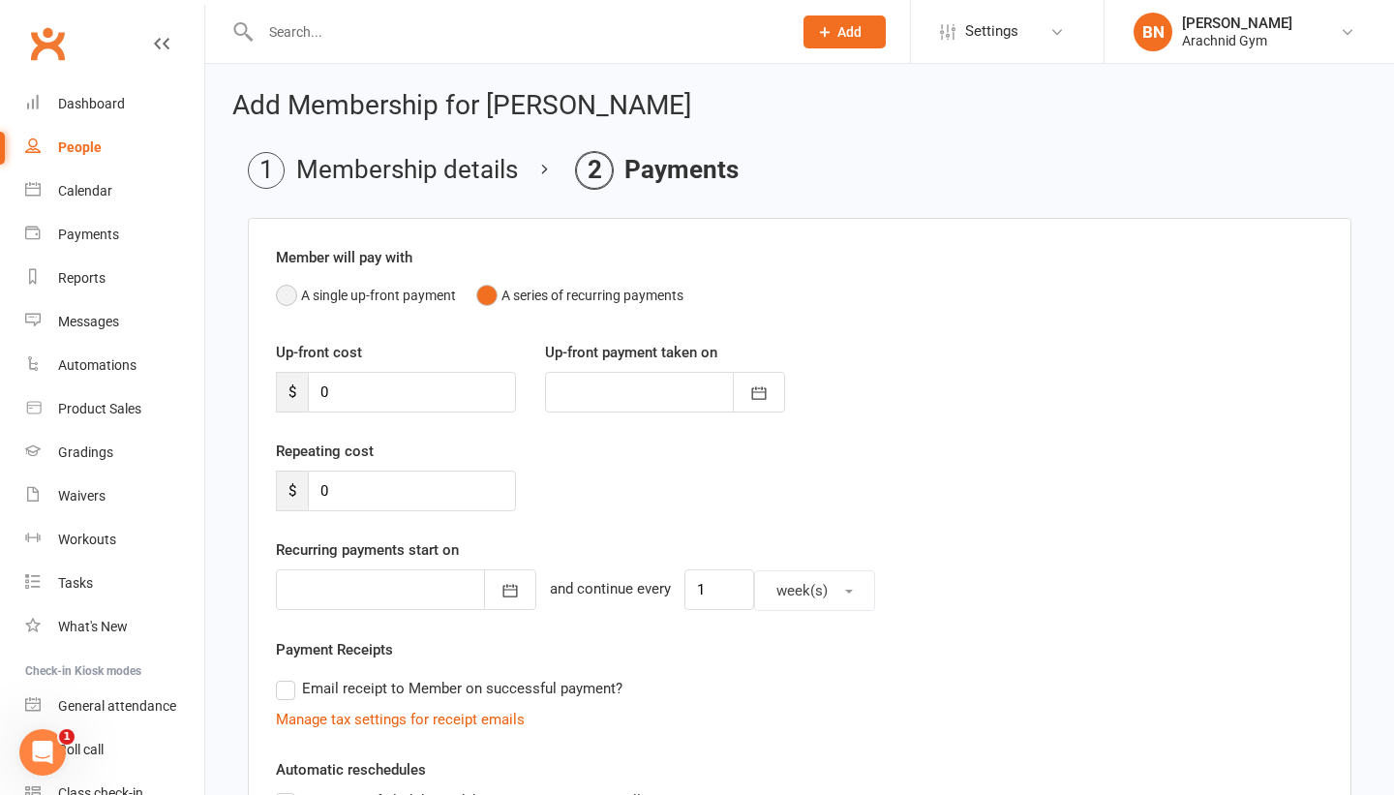
click at [286, 293] on button "A single up-front payment" at bounding box center [366, 295] width 180 height 37
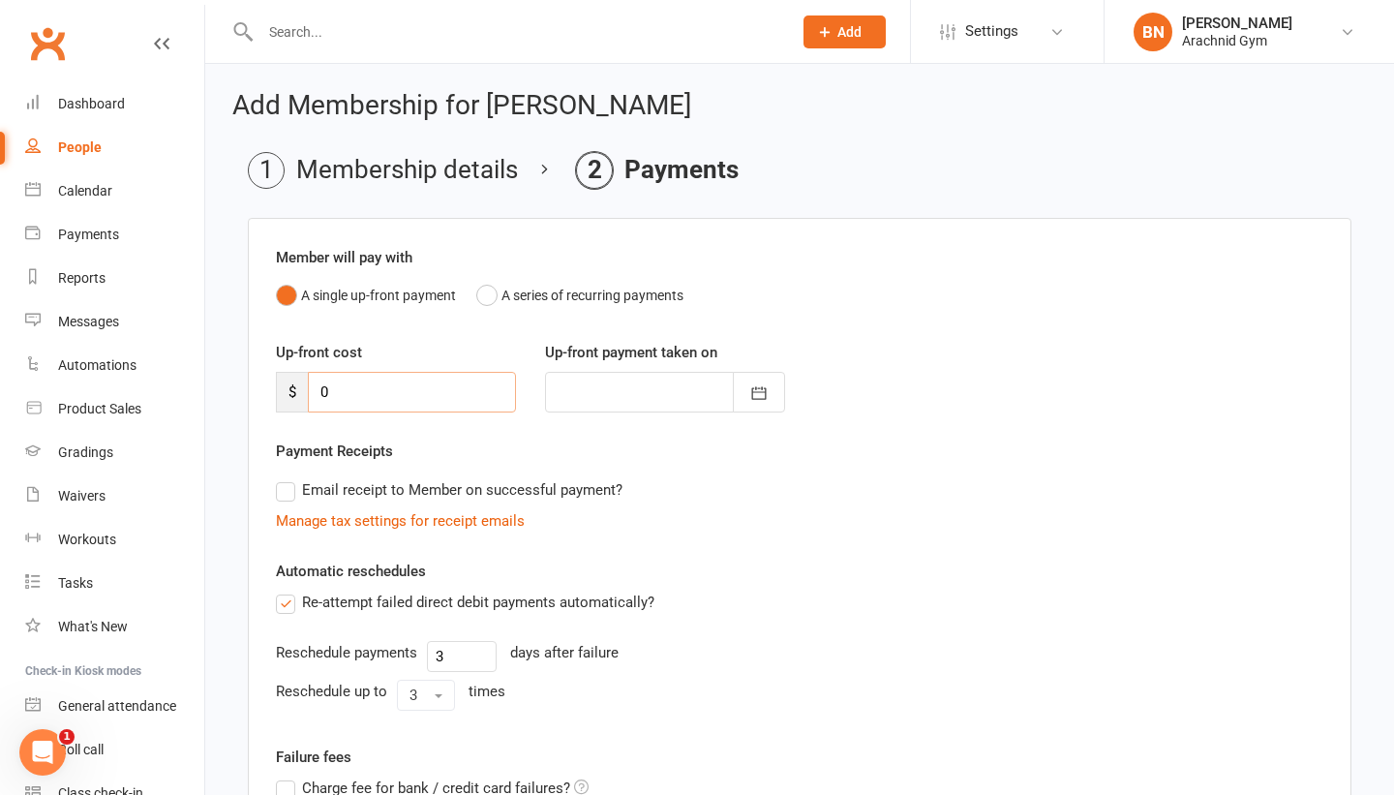
click at [369, 381] on input "0" at bounding box center [412, 392] width 208 height 41
type input "1"
type input "[DATE]"
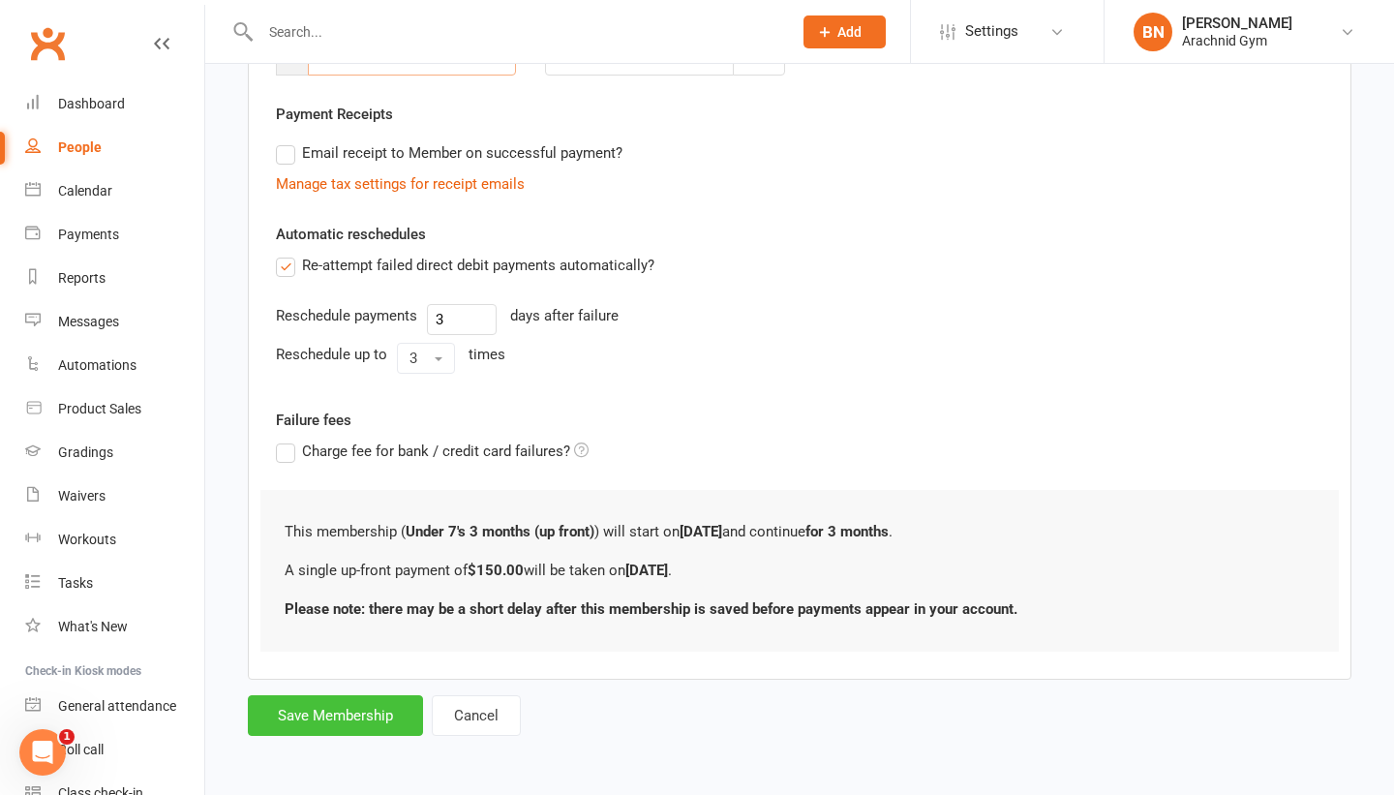
type input "150"
click at [336, 714] on button "Save Membership" at bounding box center [335, 715] width 175 height 41
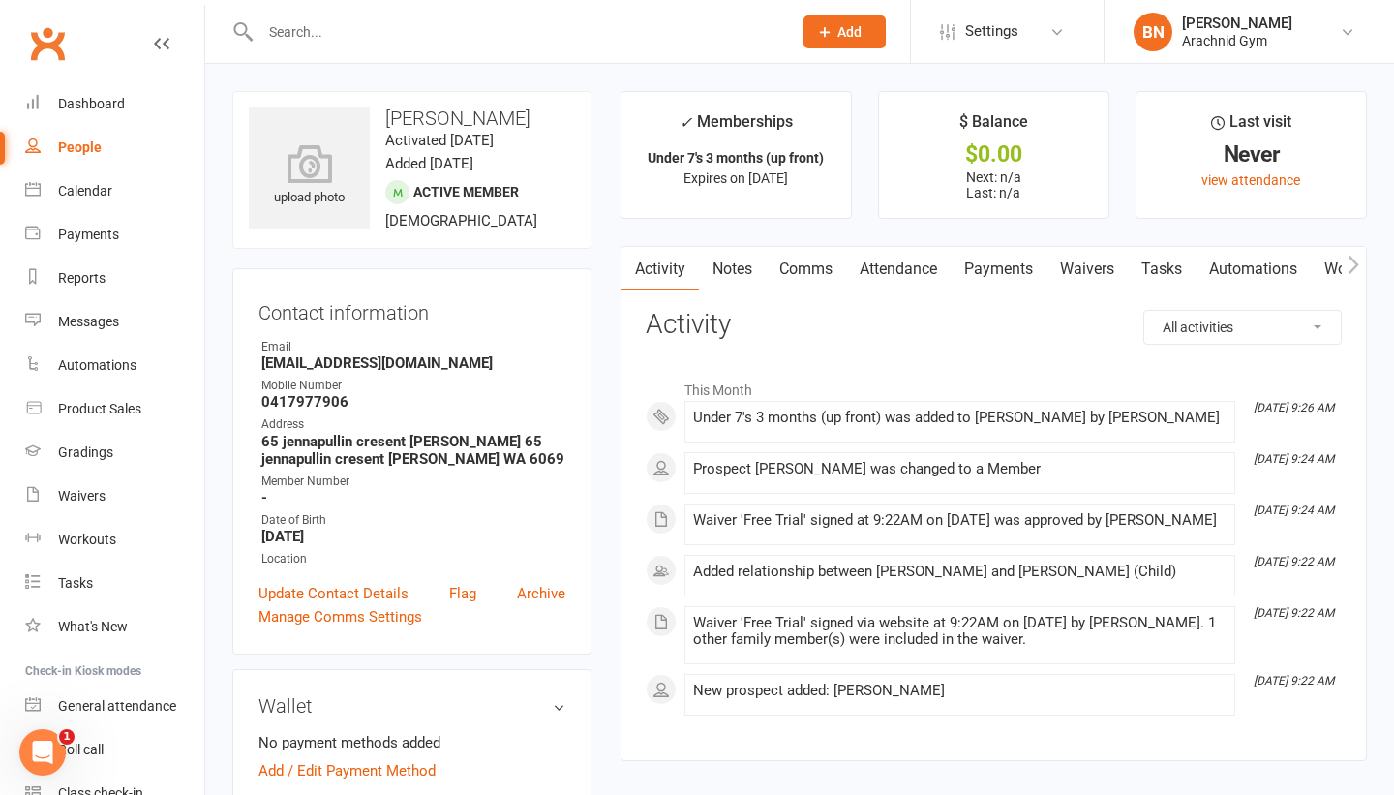
click at [1003, 272] on link "Payments" at bounding box center [999, 269] width 96 height 45
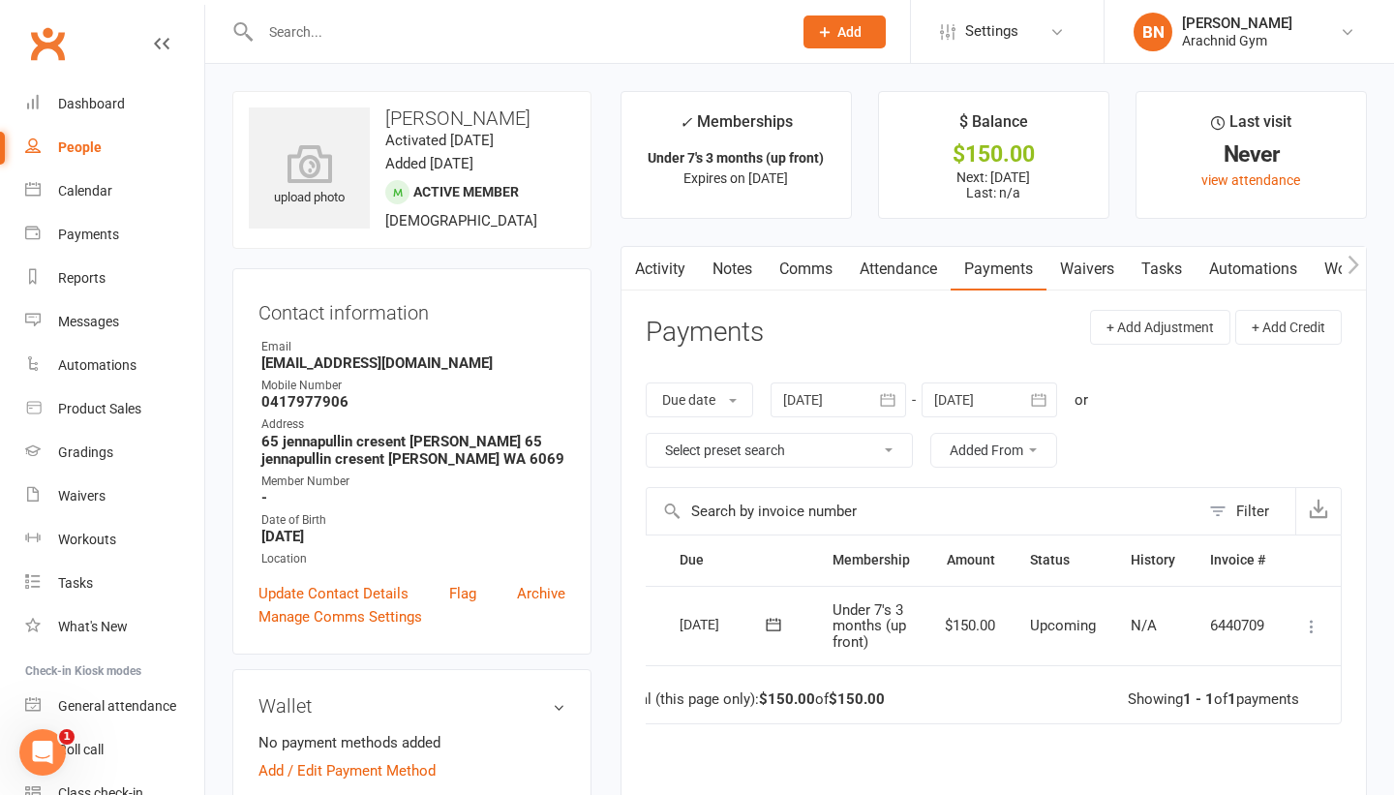
click at [1315, 627] on icon at bounding box center [1311, 626] width 19 height 19
click at [1246, 700] on link "Mark as Paid (POS)" at bounding box center [1227, 703] width 192 height 39
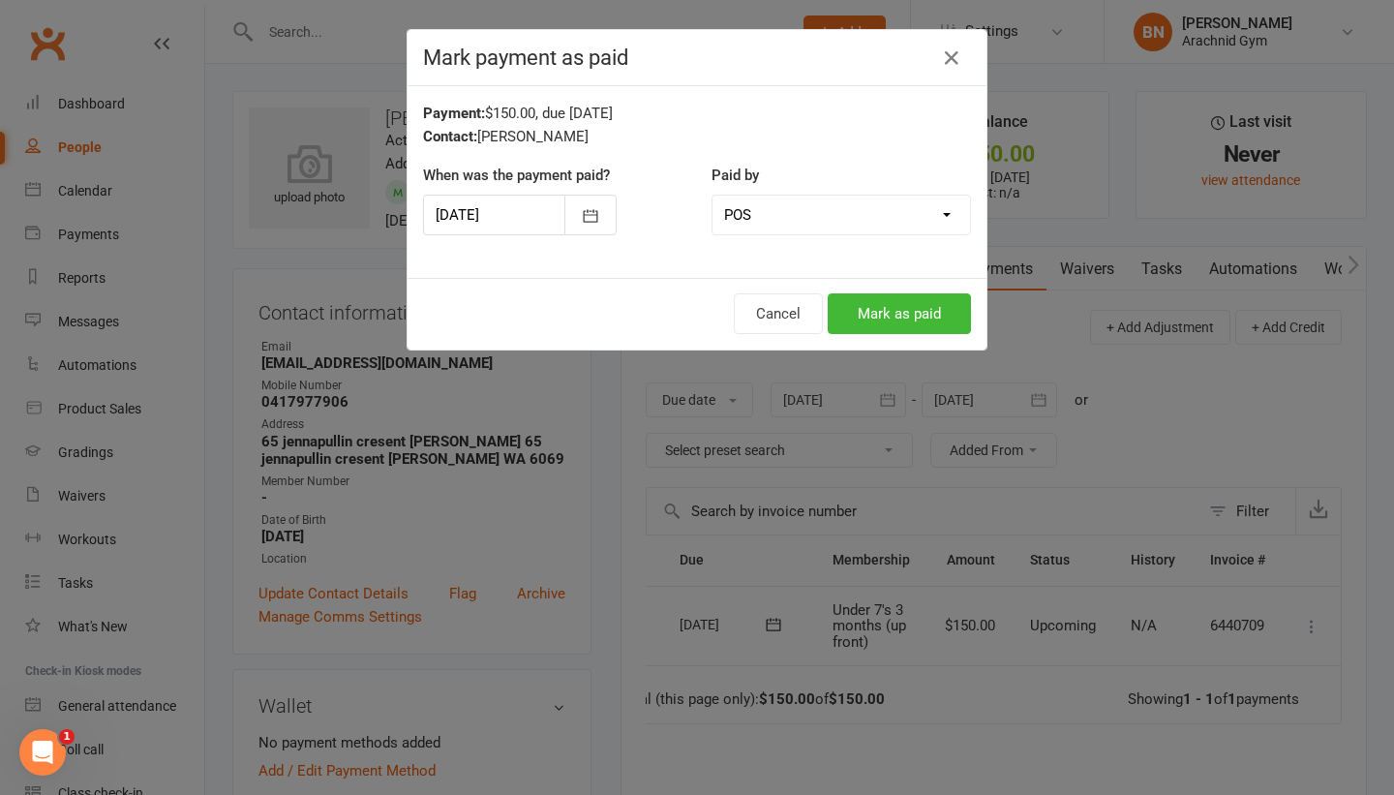
click at [878, 336] on div "Cancel Mark as paid" at bounding box center [697, 314] width 579 height 72
click at [870, 312] on button "Mark as paid" at bounding box center [899, 313] width 143 height 41
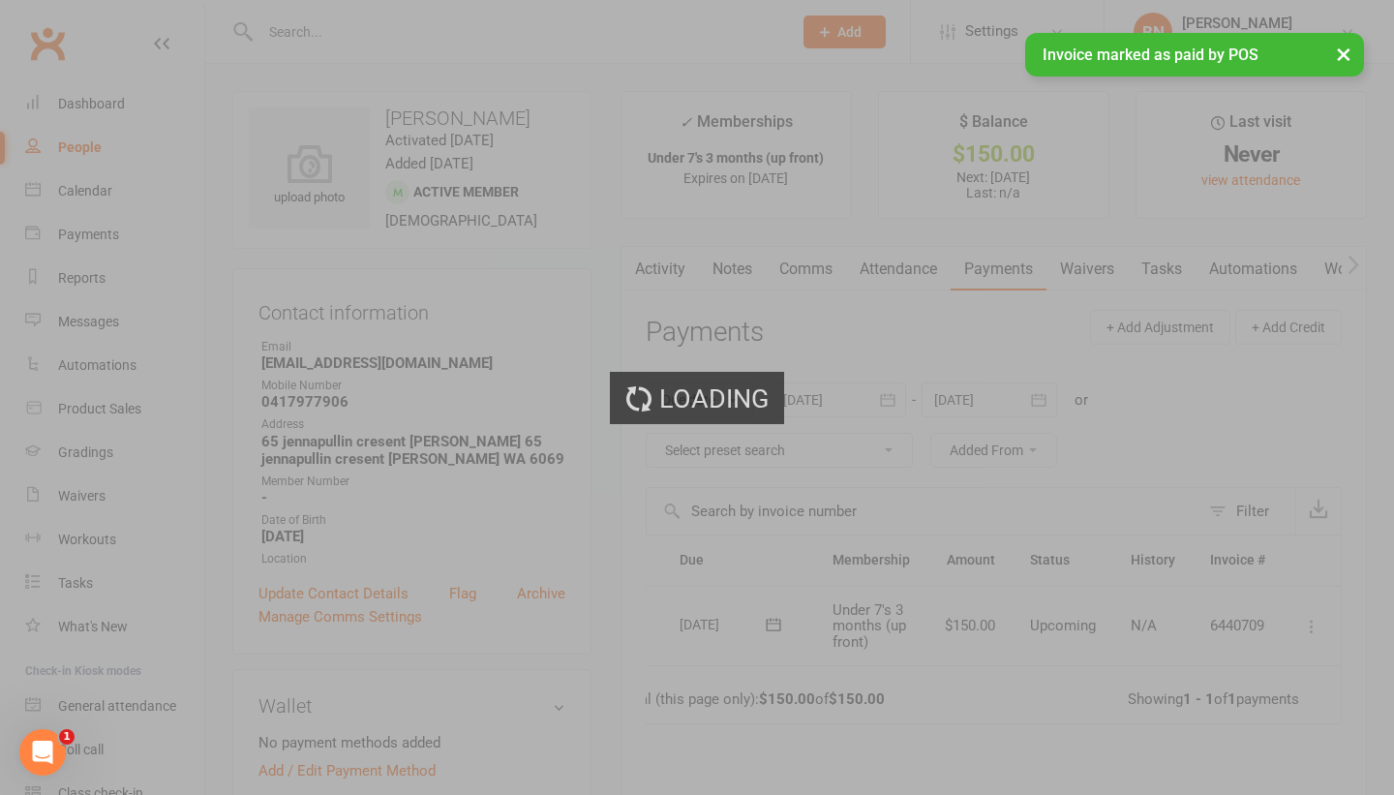
scroll to position [0, 7]
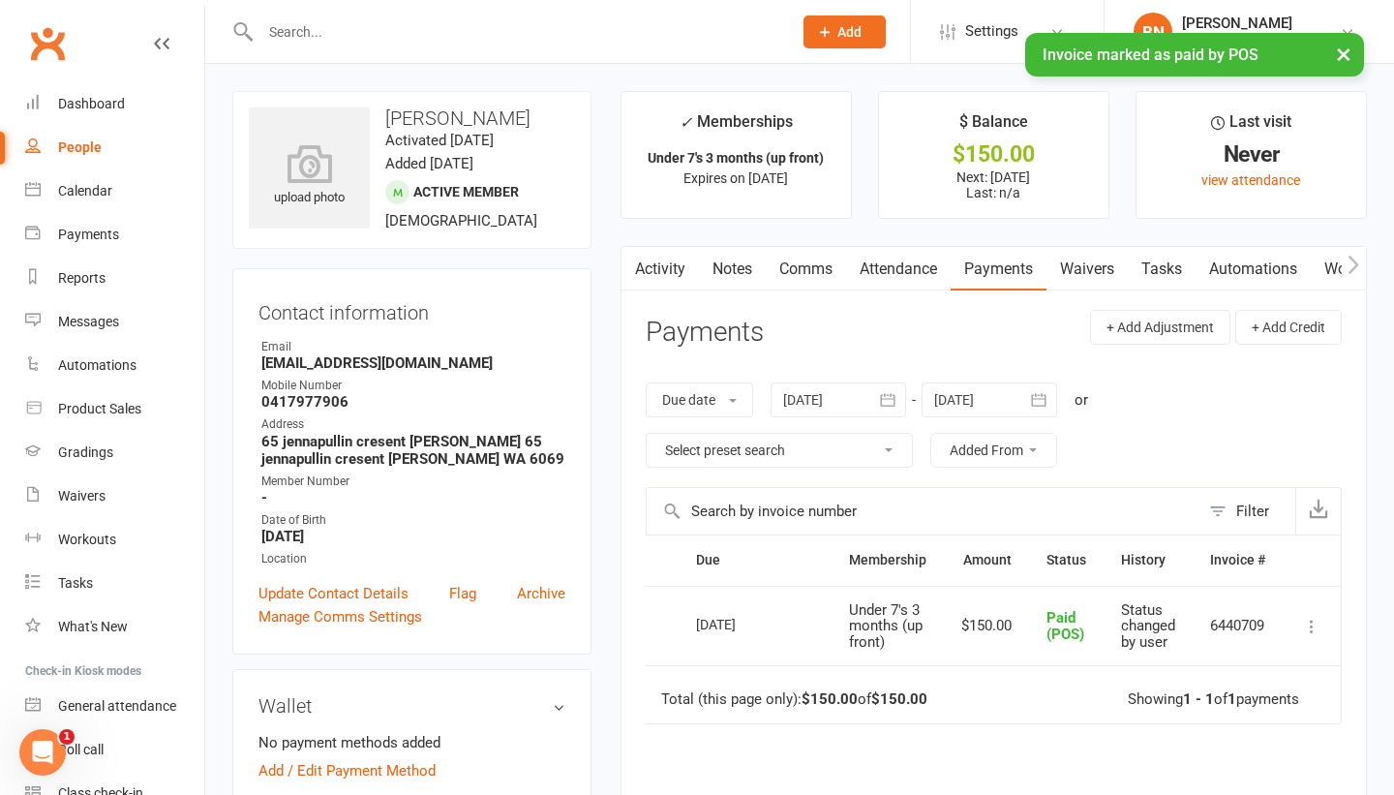
click at [738, 259] on link "Notes" at bounding box center [732, 269] width 67 height 45
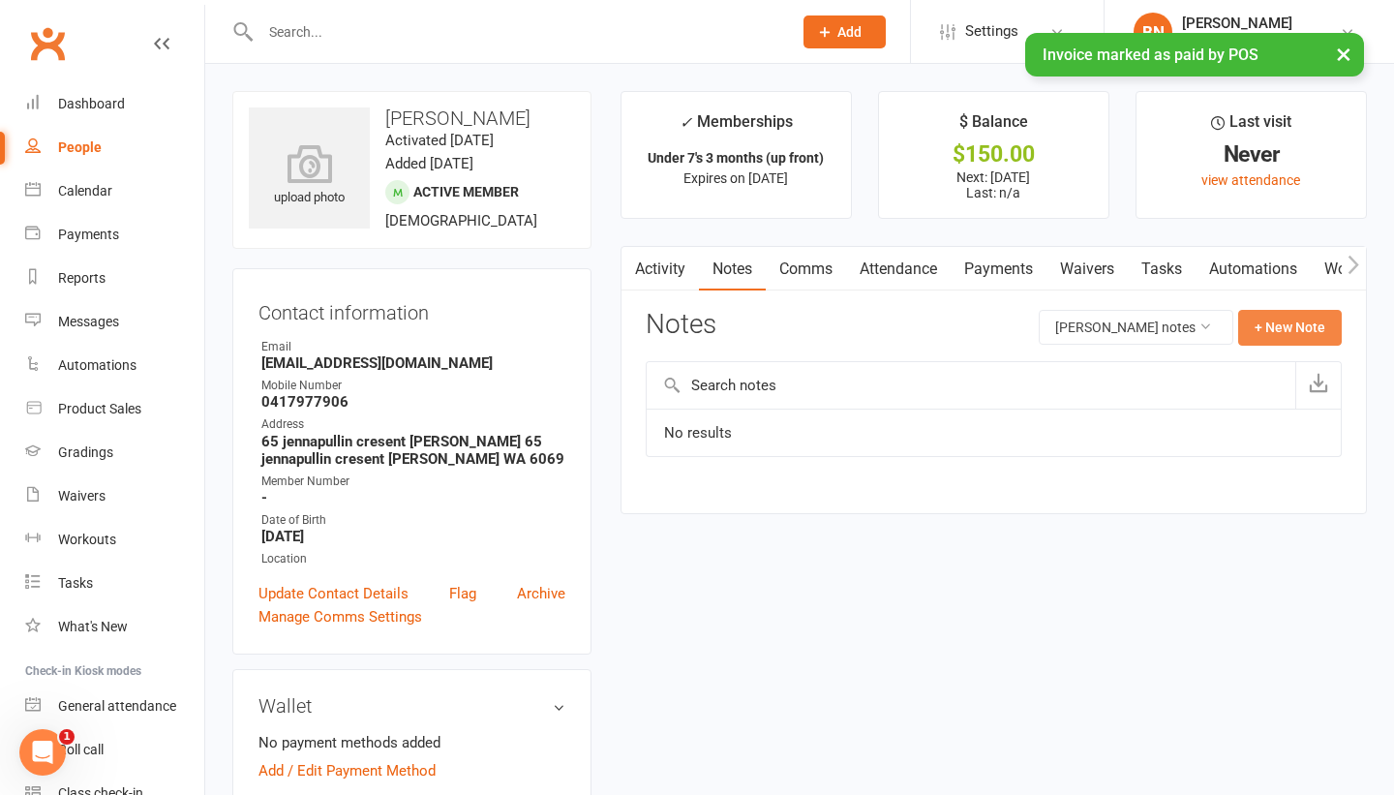
click at [1263, 322] on button "+ New Note" at bounding box center [1290, 327] width 104 height 35
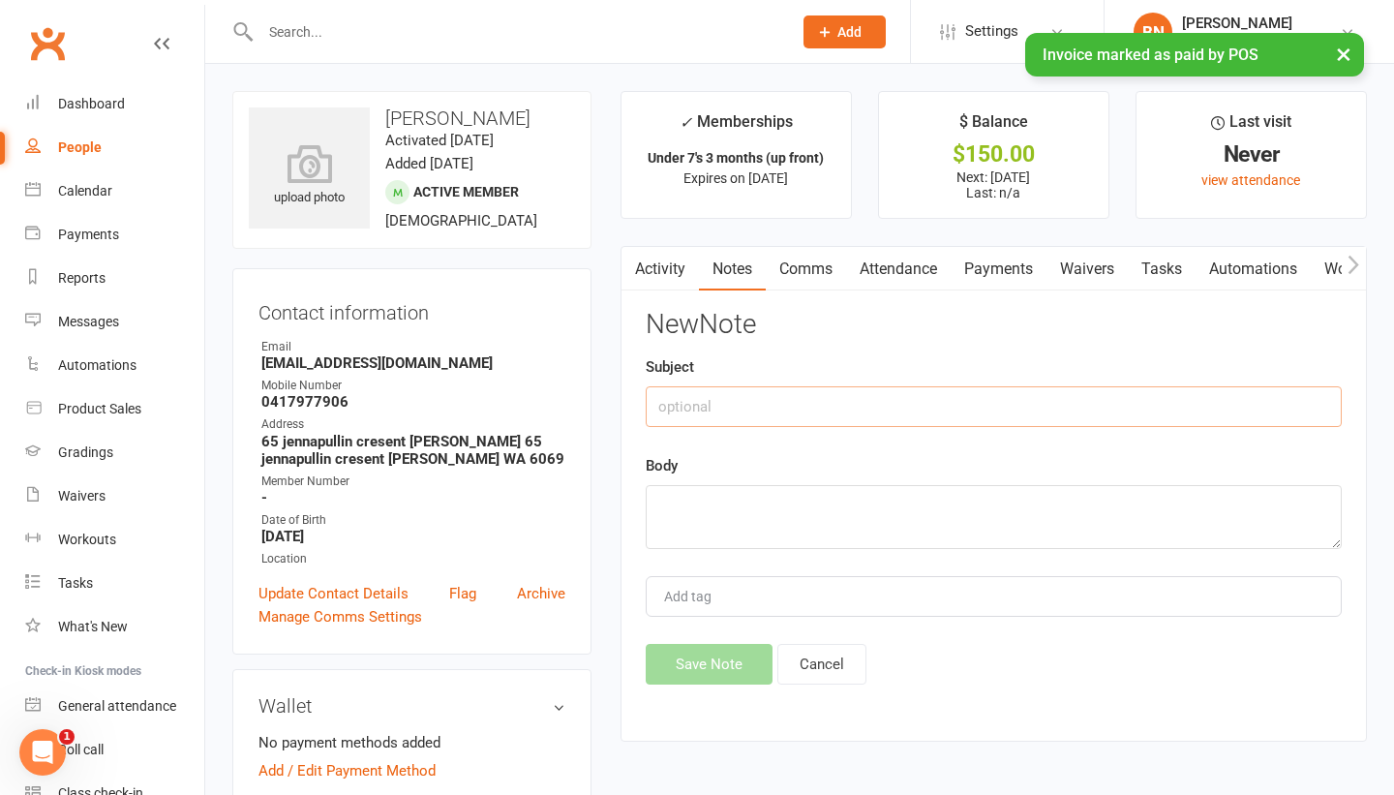
click at [955, 402] on input "text" at bounding box center [994, 406] width 696 height 41
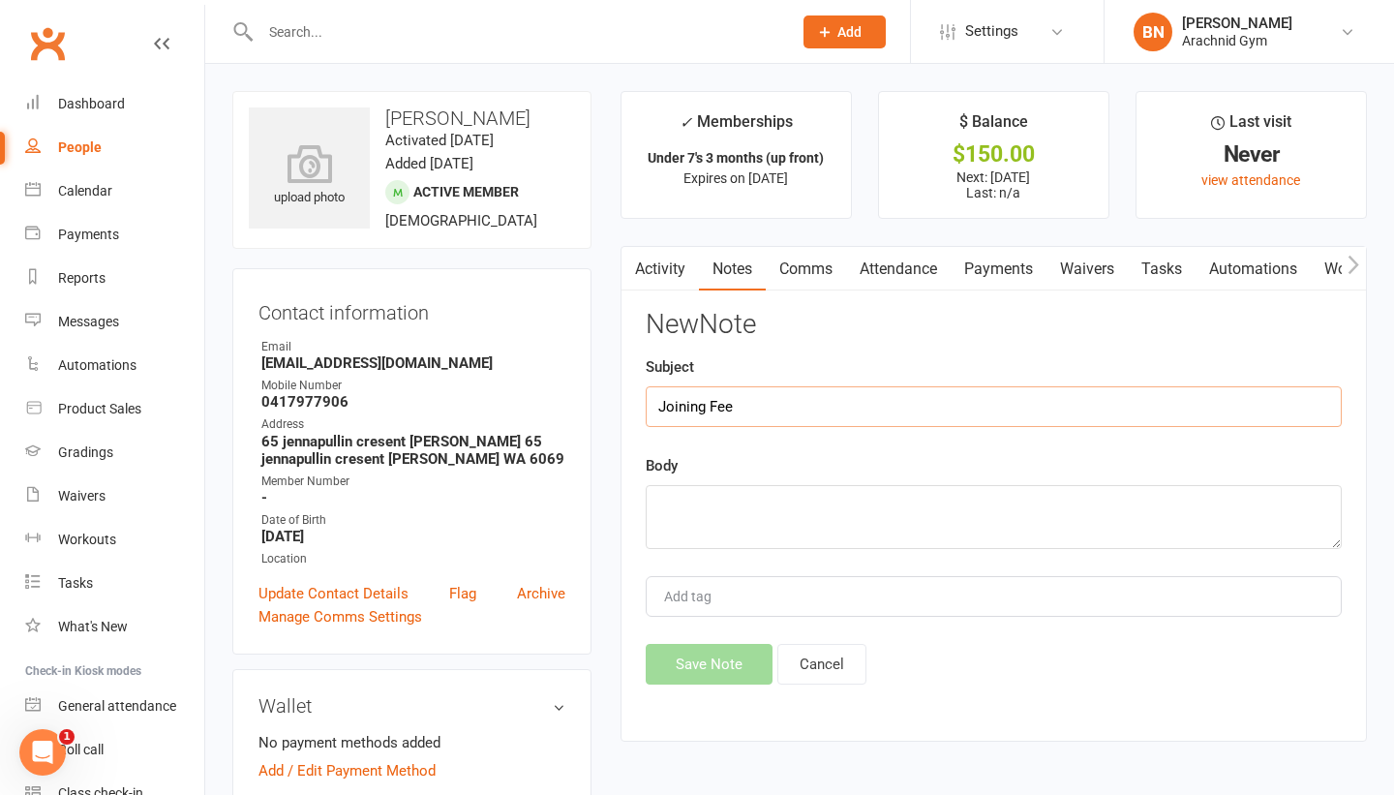
type input "Joining Fee"
click at [944, 494] on textarea at bounding box center [994, 517] width 696 height 64
type textarea "Paid"
click at [691, 652] on button "Save Note" at bounding box center [709, 664] width 127 height 41
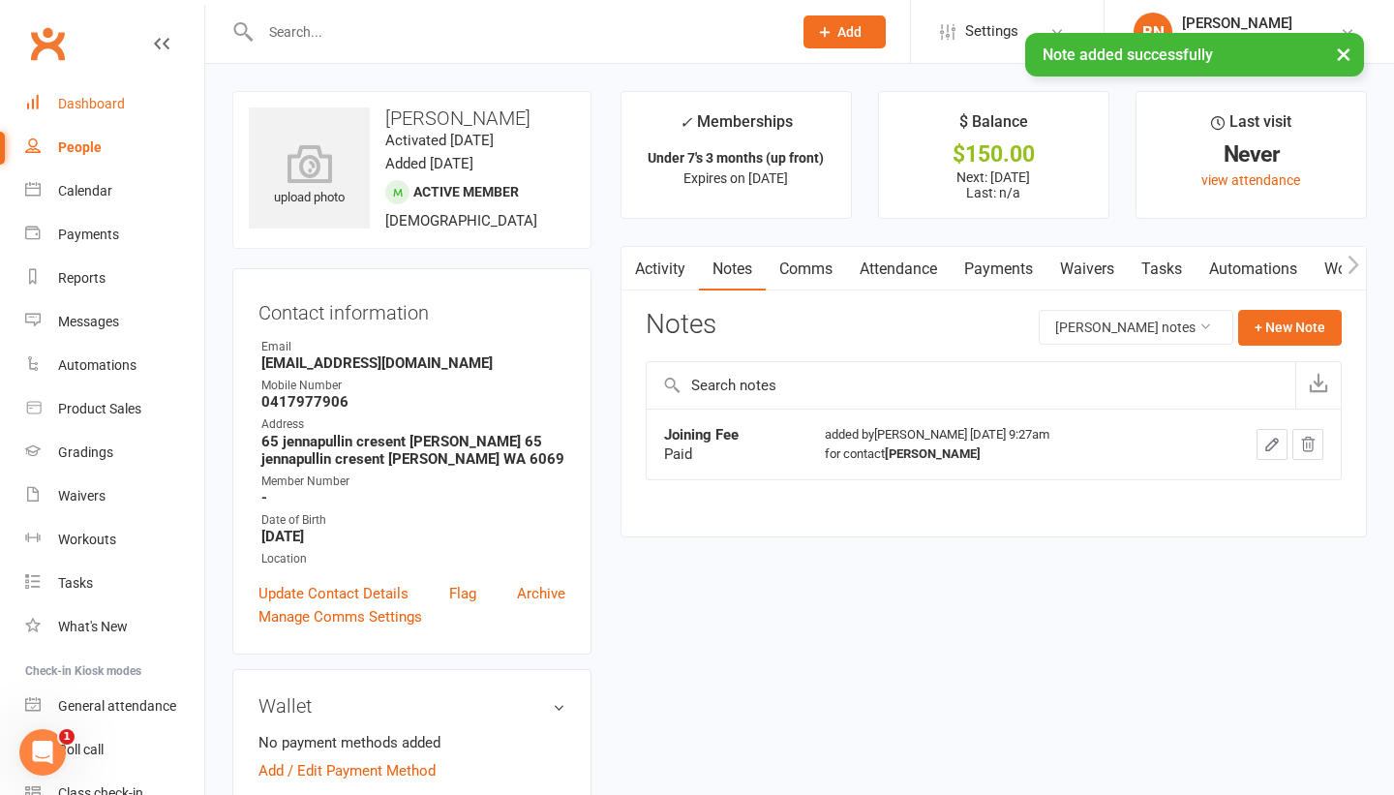
click at [64, 99] on div "Dashboard" at bounding box center [91, 103] width 67 height 15
